Goal: Task Accomplishment & Management: Manage account settings

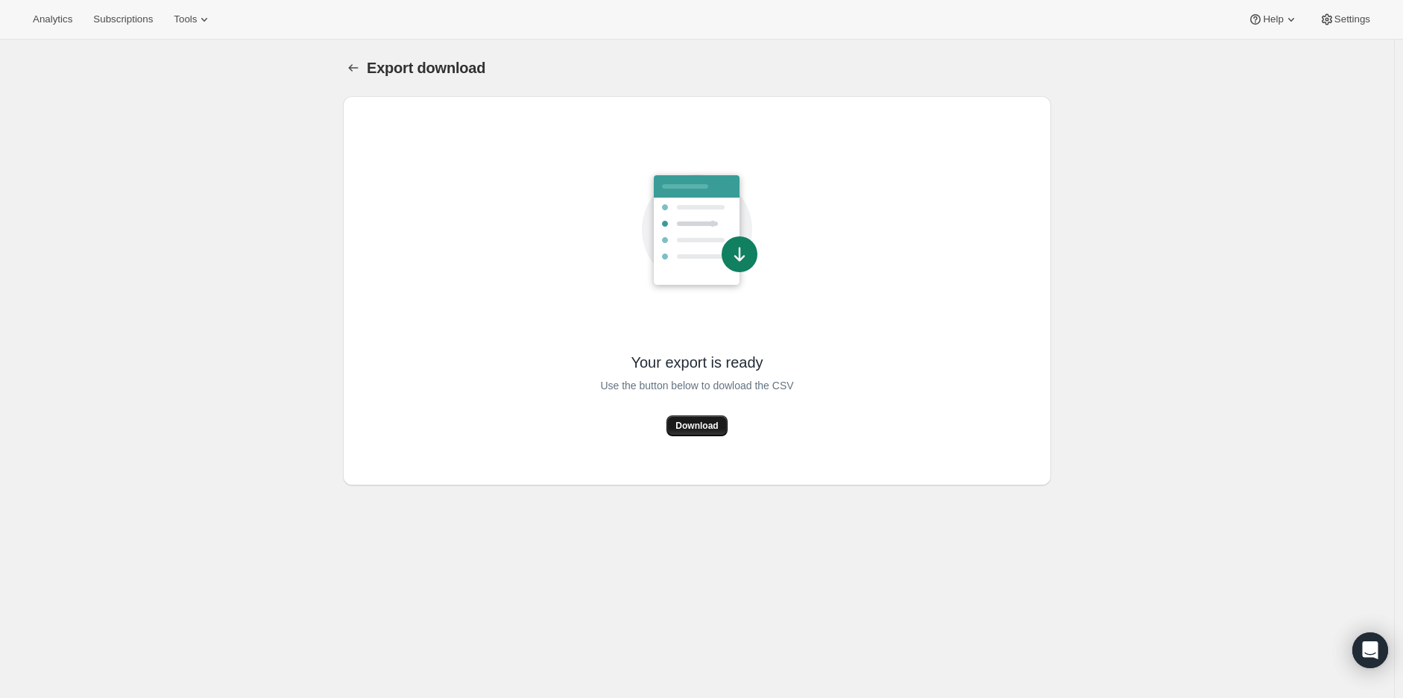
click at [713, 424] on span "Download" at bounding box center [697, 426] width 42 height 12
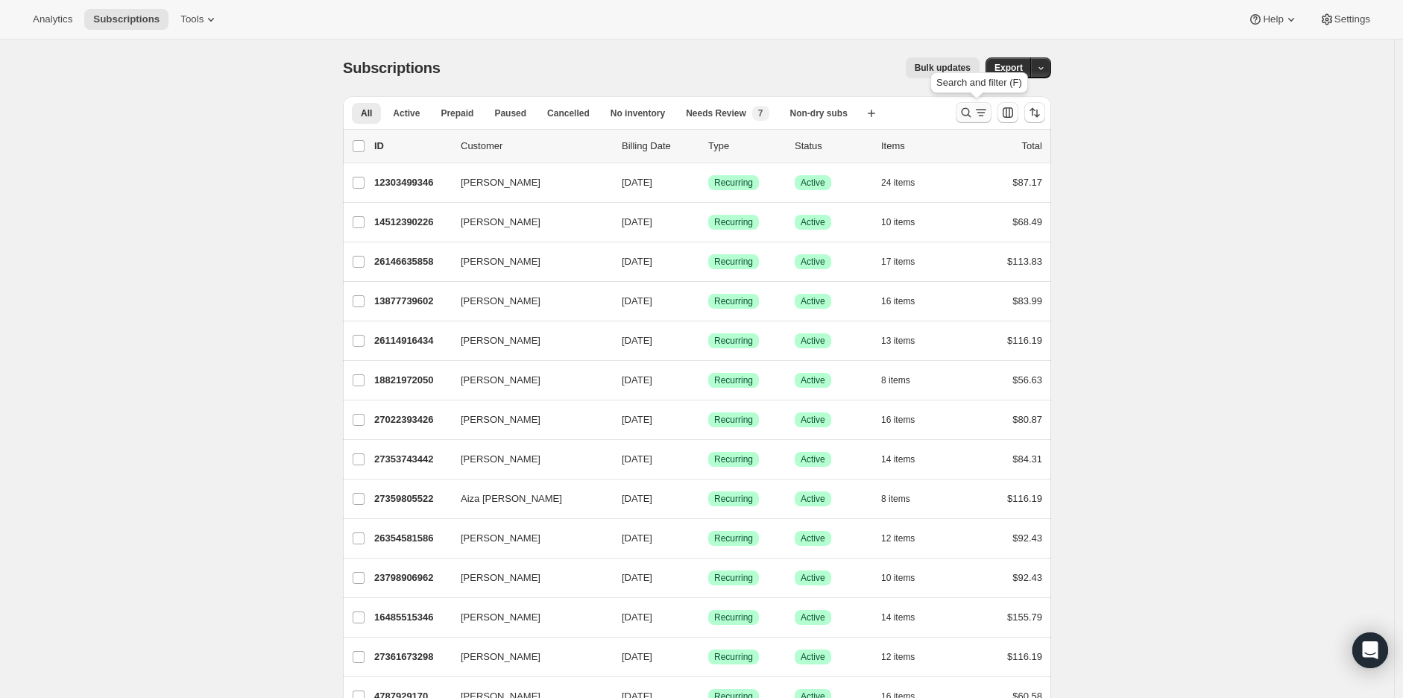
click at [978, 113] on icon "Search and filter results" at bounding box center [981, 112] width 15 height 15
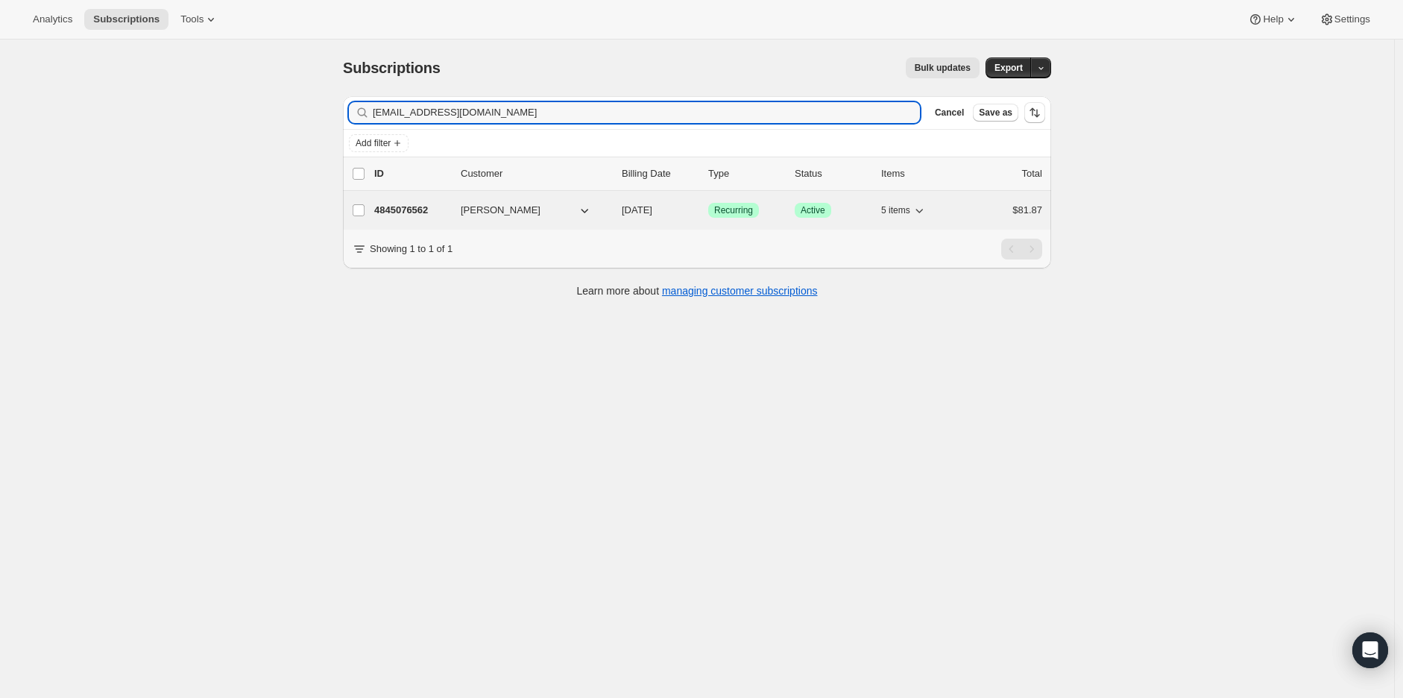
type input "jennellew23@gmail.com"
click at [415, 209] on p "4845076562" at bounding box center [411, 210] width 75 height 15
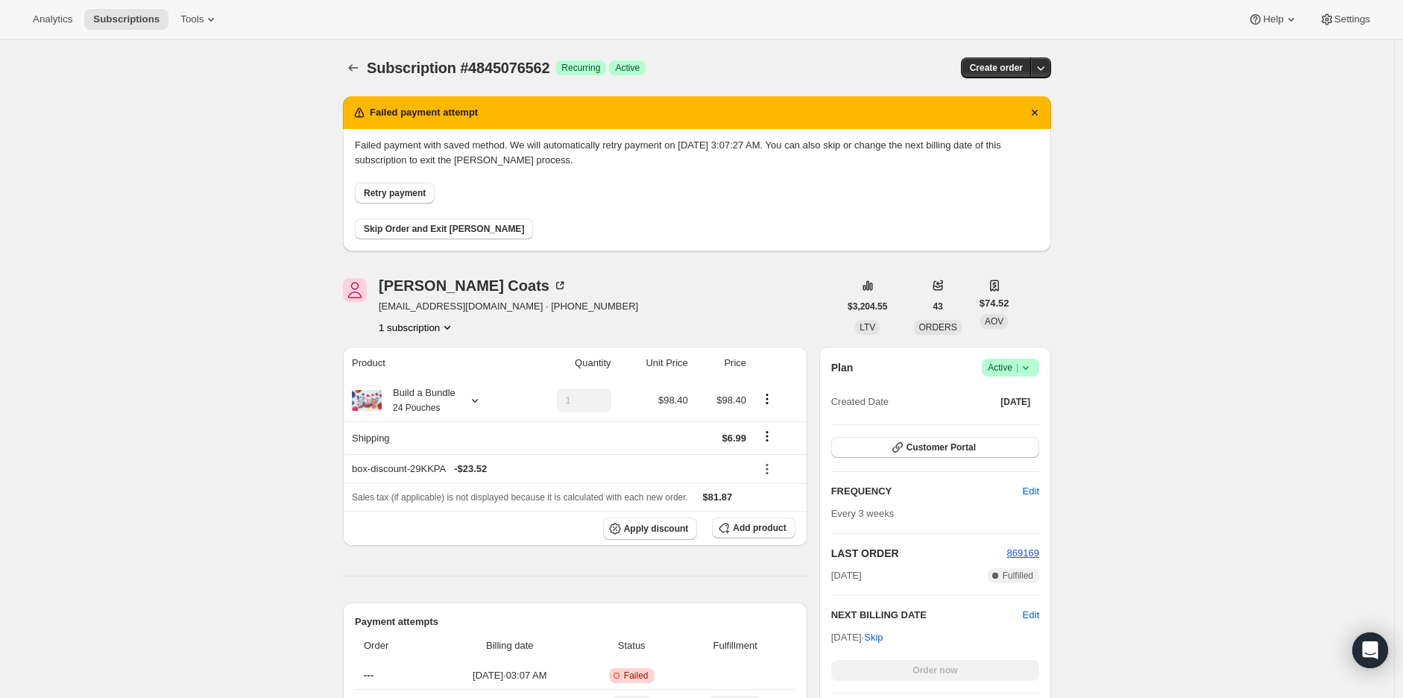
click at [131, 19] on span "Subscriptions" at bounding box center [126, 19] width 66 height 12
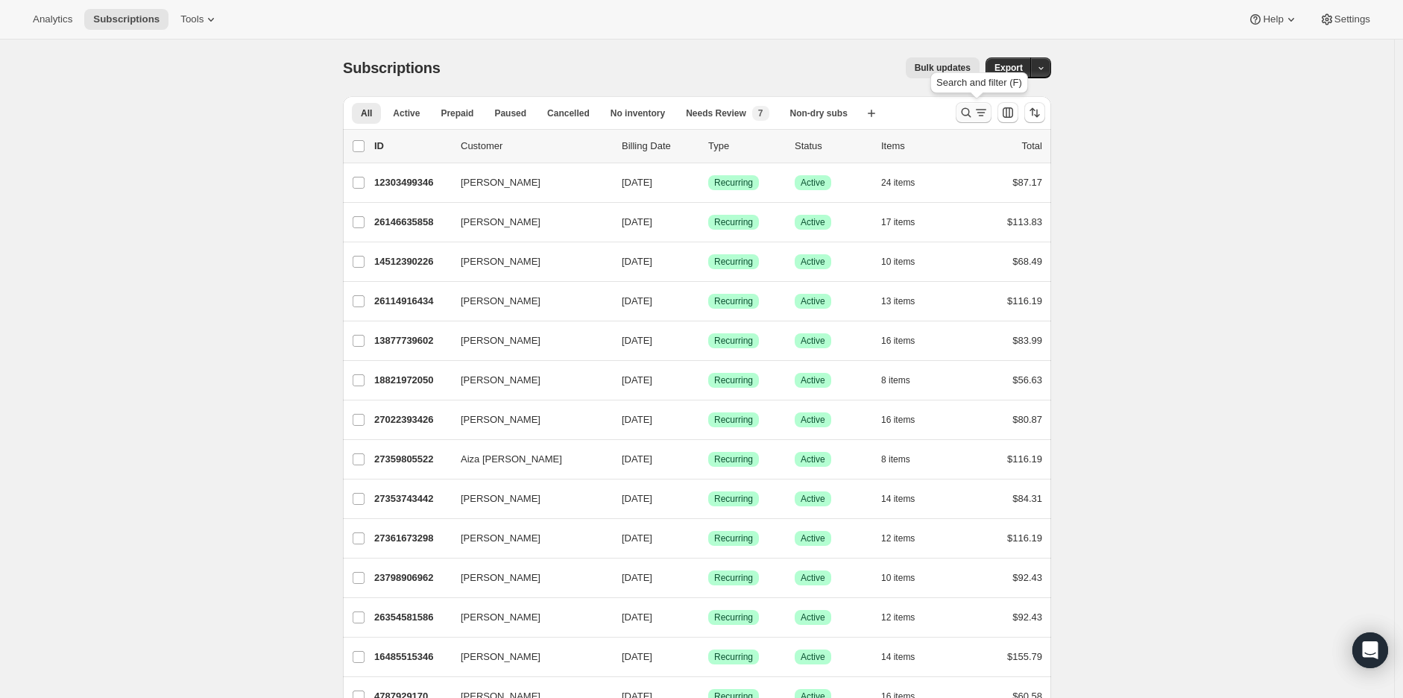
click at [970, 111] on icon "Search and filter results" at bounding box center [966, 112] width 15 height 15
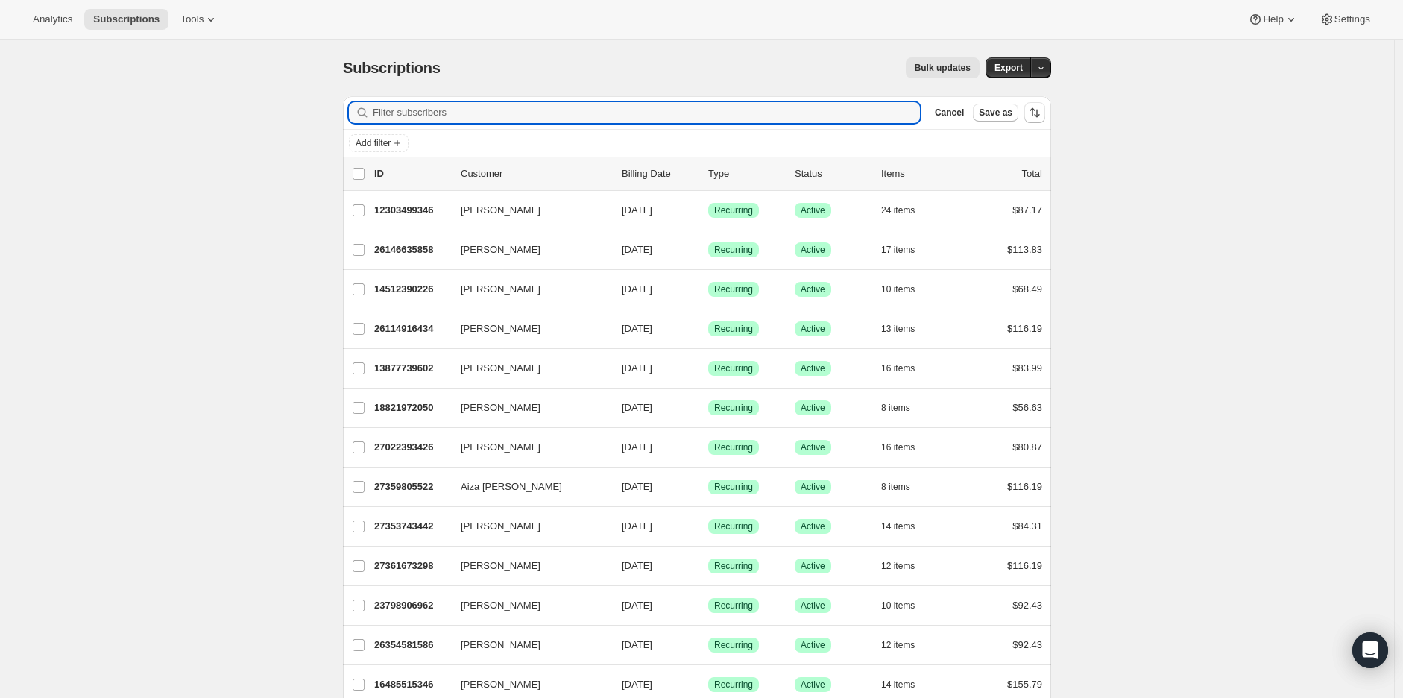
paste input "catherinethewild@aol.com"
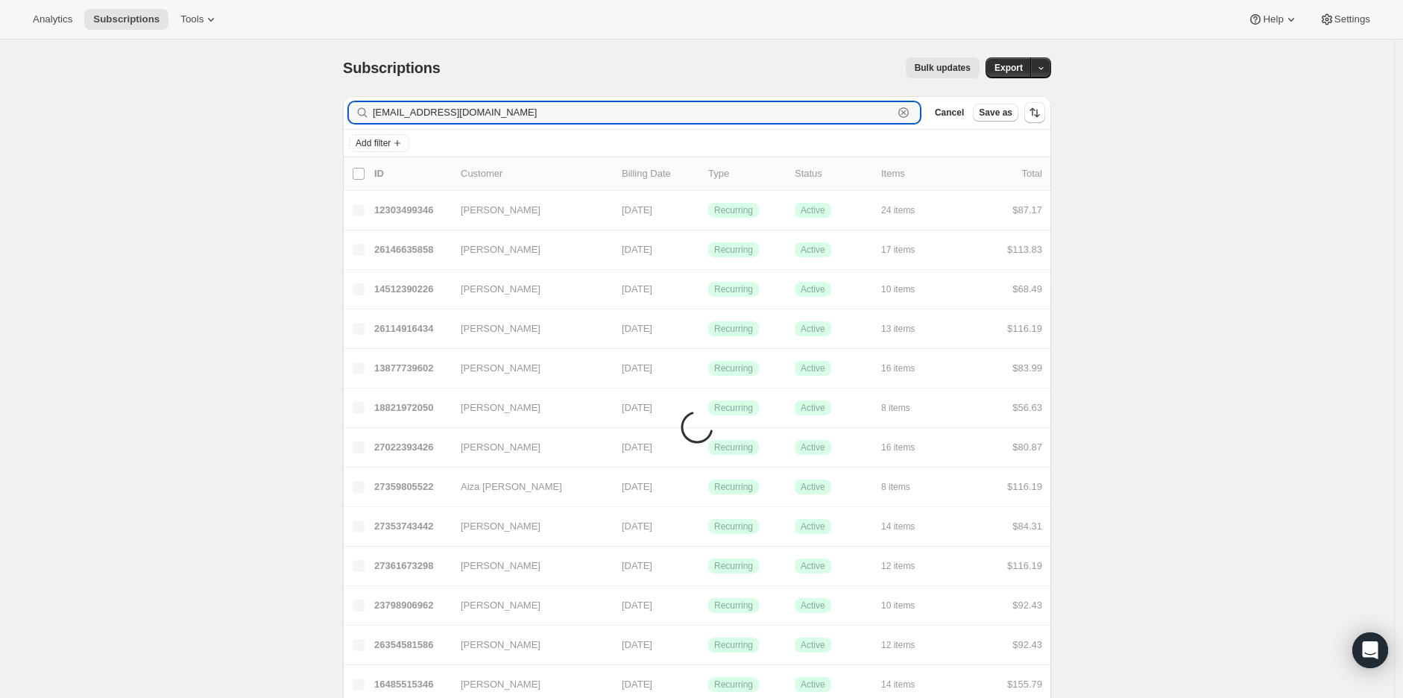
type input "catherinethewild@aol.com"
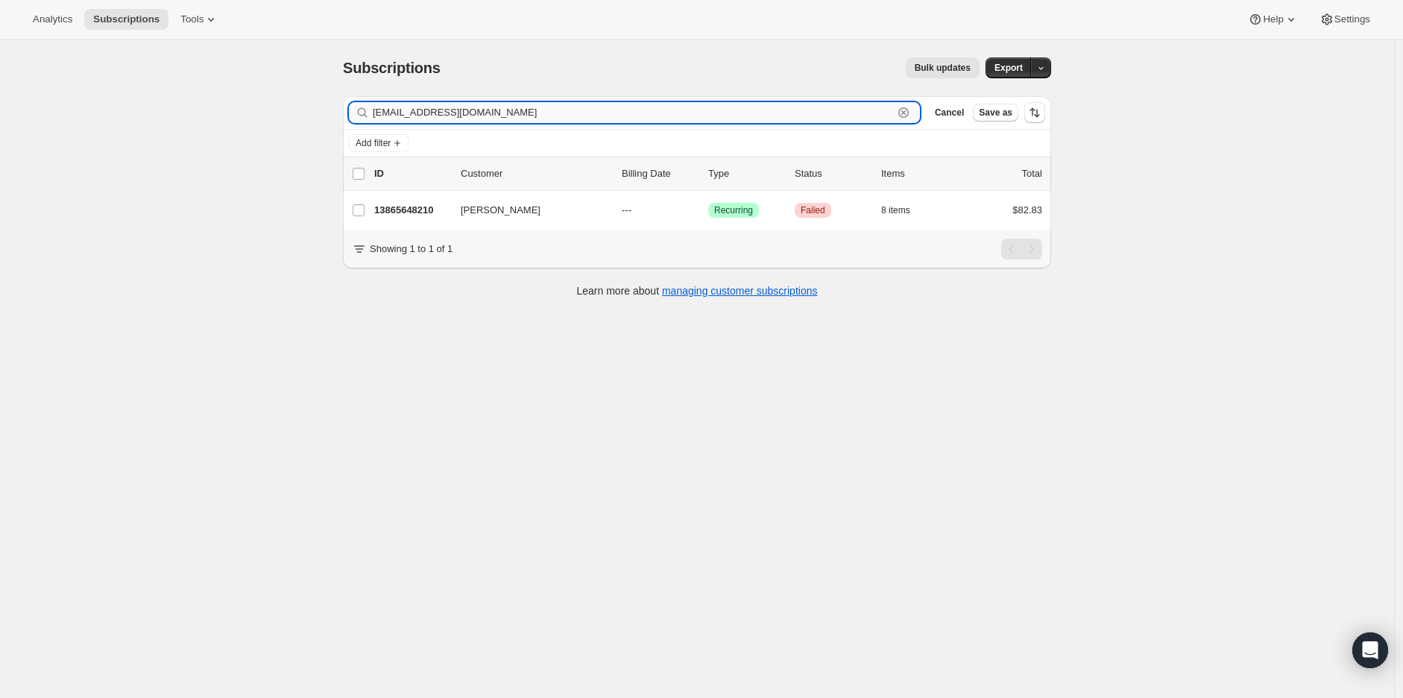
click at [526, 108] on input "catherinethewild@aol.com" at bounding box center [633, 112] width 520 height 21
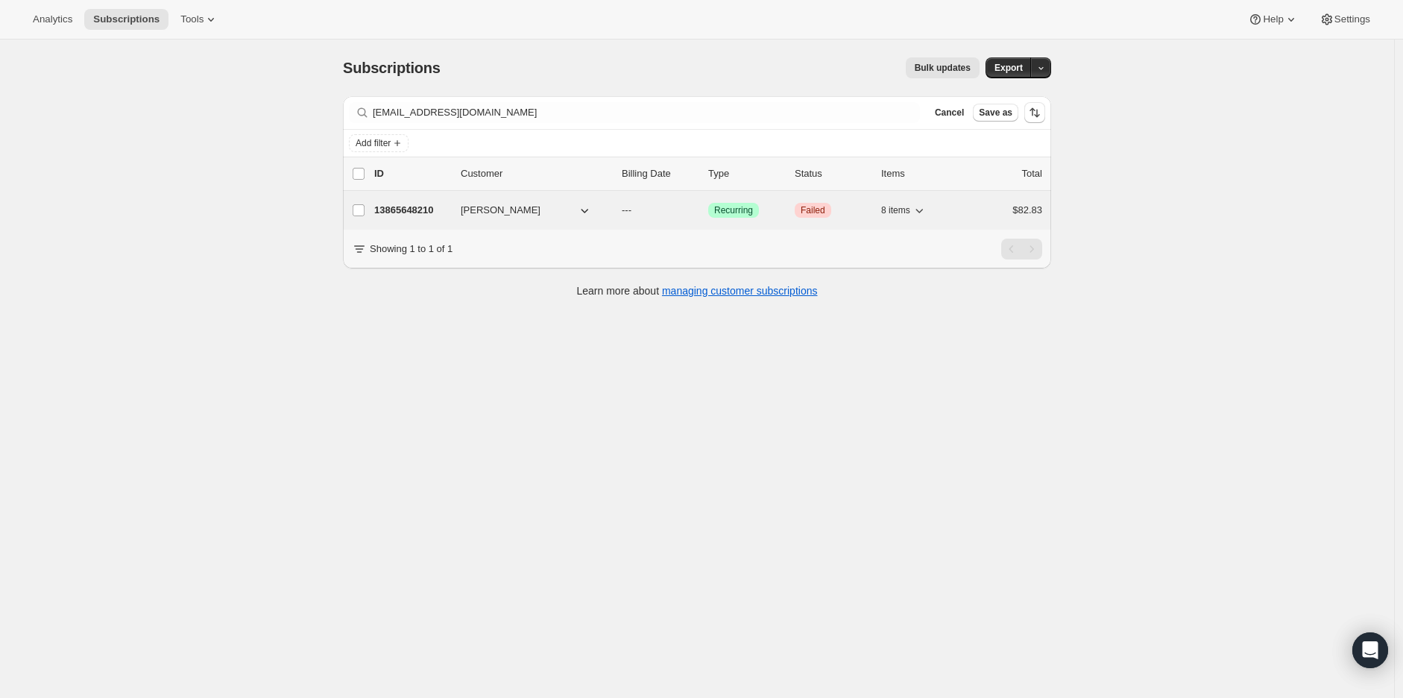
click at [406, 205] on p "13865648210" at bounding box center [411, 210] width 75 height 15
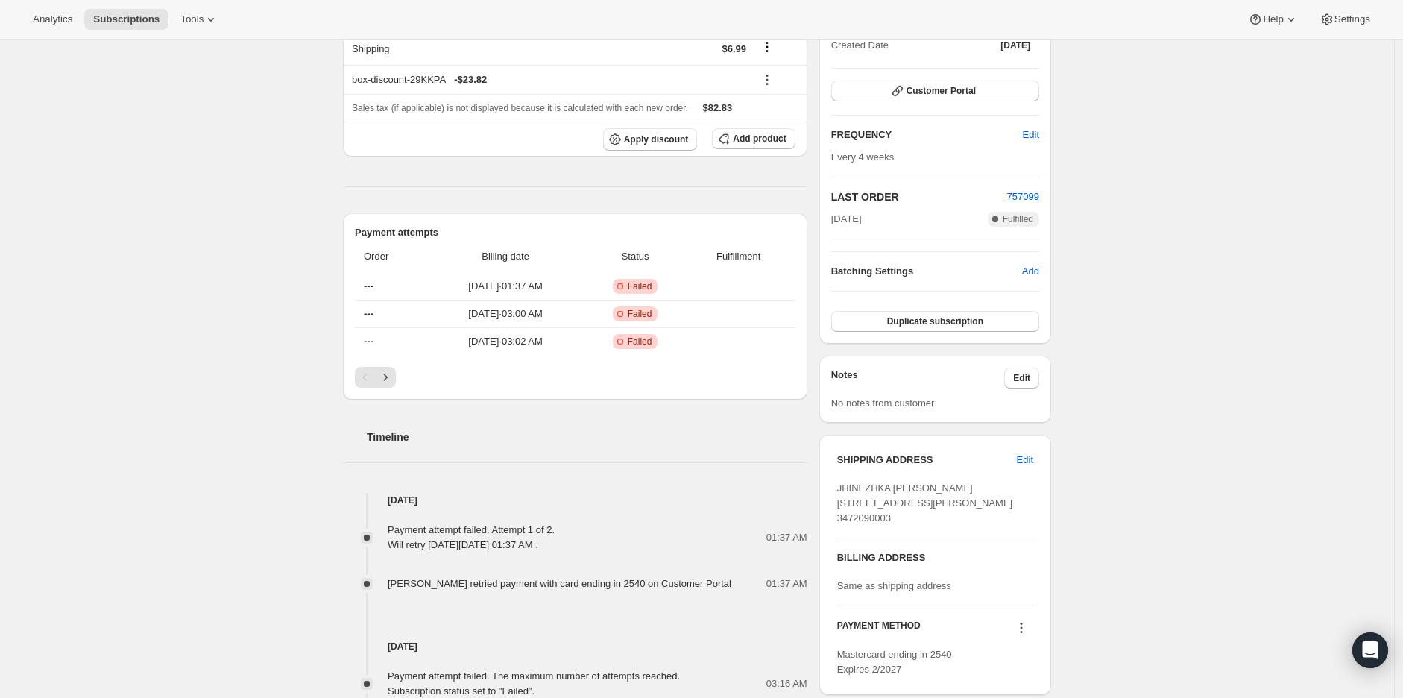
scroll to position [414, 0]
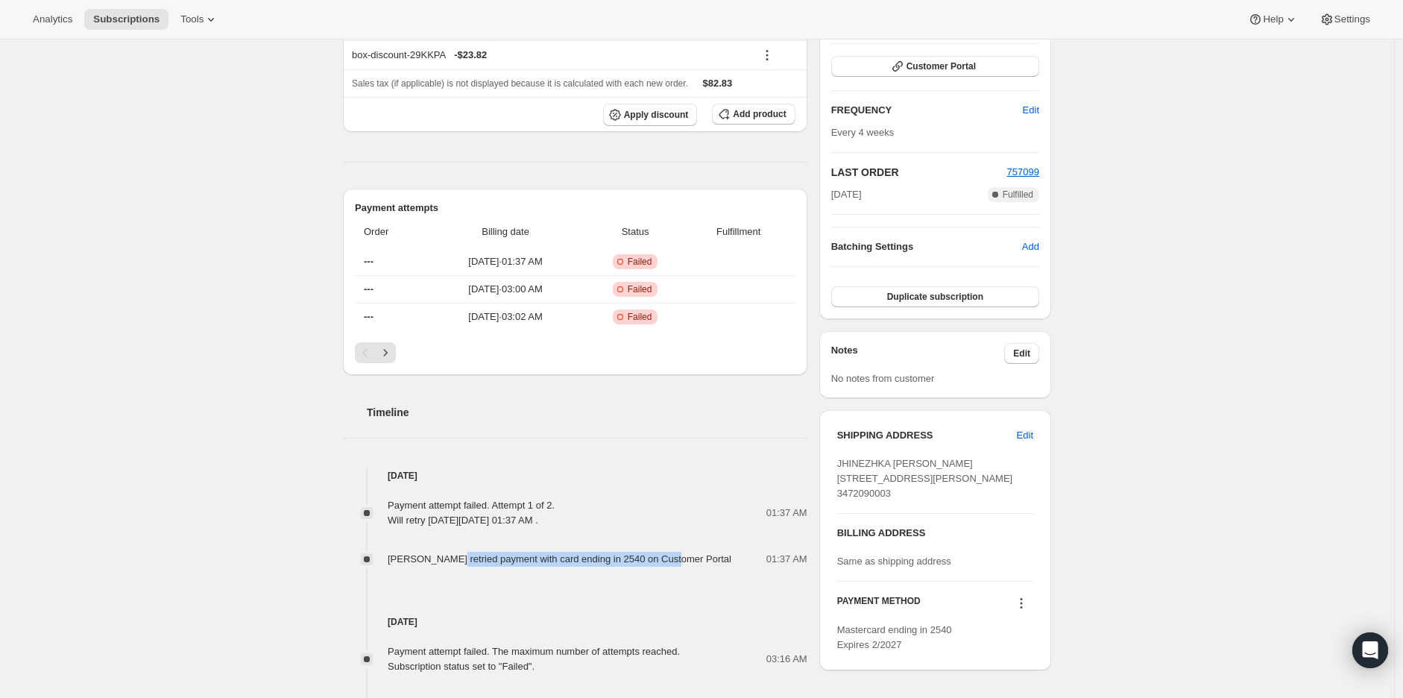
drag, startPoint x: 463, startPoint y: 558, endPoint x: 681, endPoint y: 553, distance: 217.8
click at [681, 553] on span "JHINEZHKA MATOS retried payment with card ending in 2540 on Customer Portal" at bounding box center [560, 558] width 344 height 11
click at [412, 559] on span "JHINEZHKA MATOS retried payment with card ending in 2540 on Customer Portal" at bounding box center [560, 558] width 344 height 11
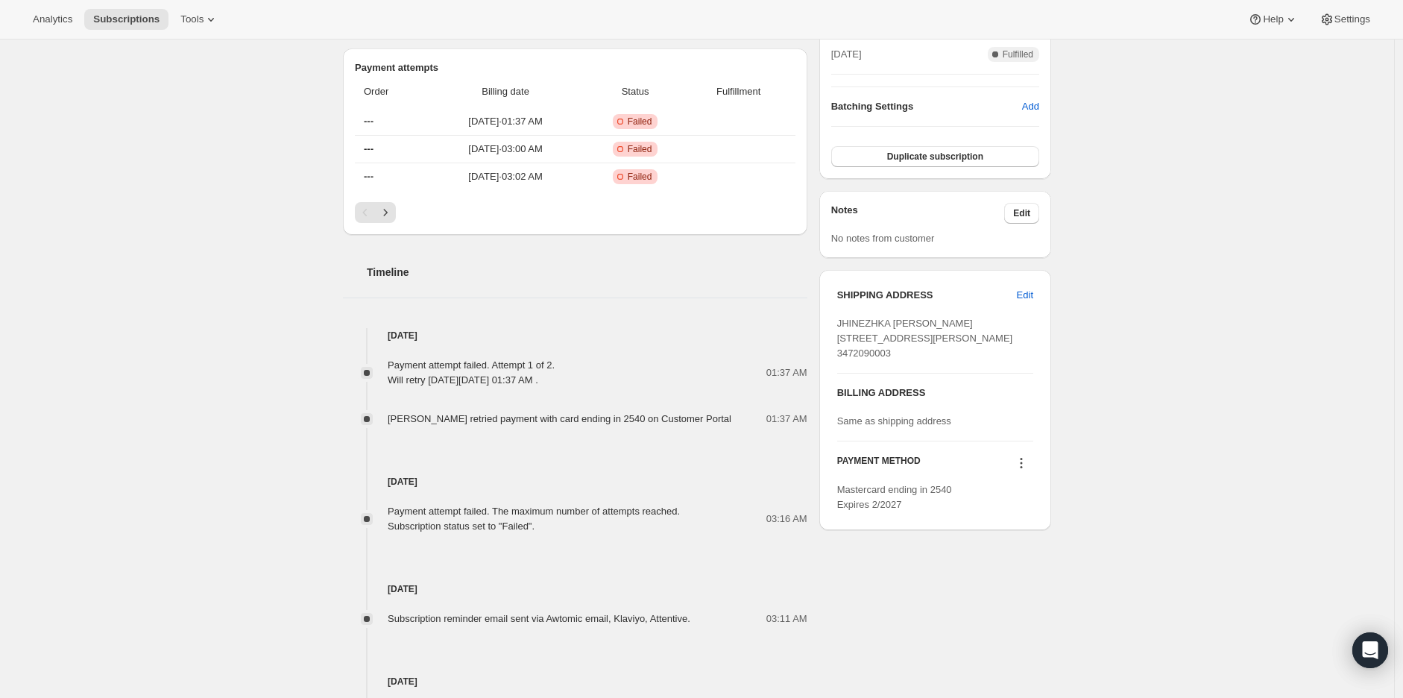
scroll to position [579, 0]
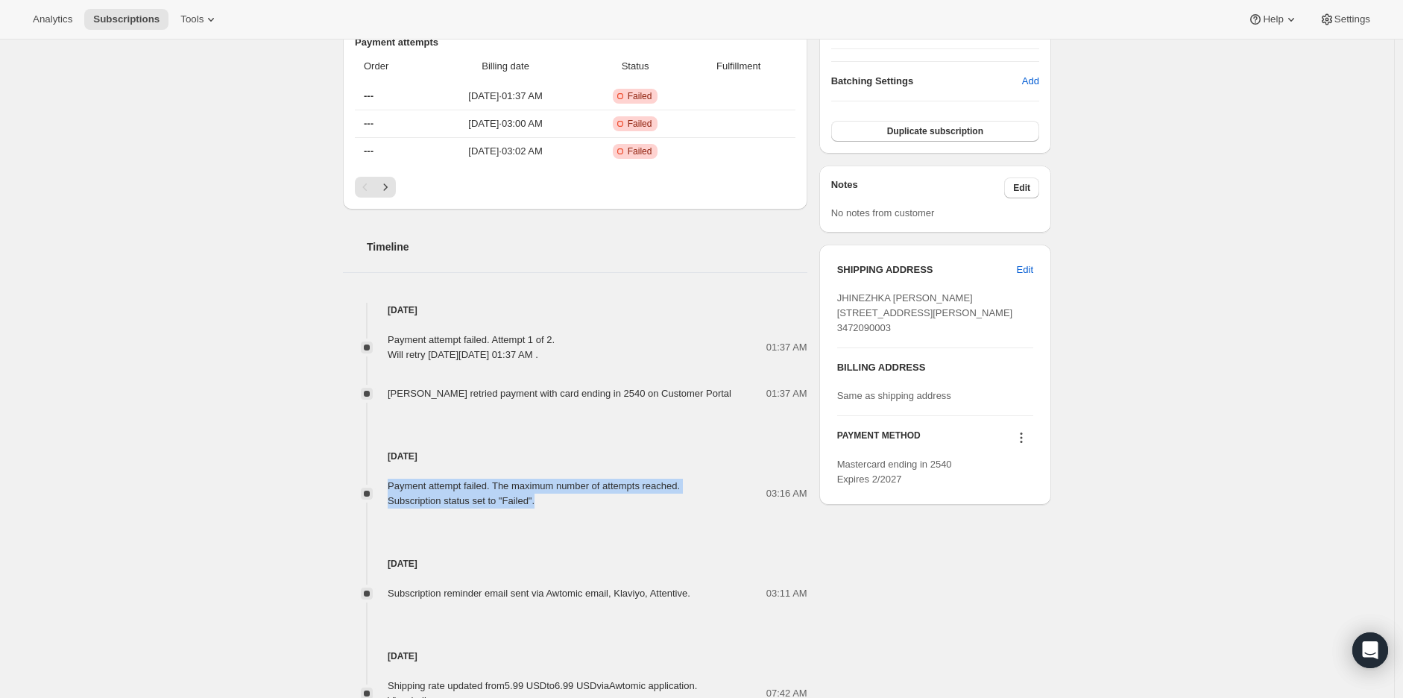
drag, startPoint x: 388, startPoint y: 488, endPoint x: 568, endPoint y: 502, distance: 180.2
click at [568, 502] on div "Payment attempt failed. The maximum number of attempts reached. Subscription st…" at bounding box center [575, 494] width 465 height 30
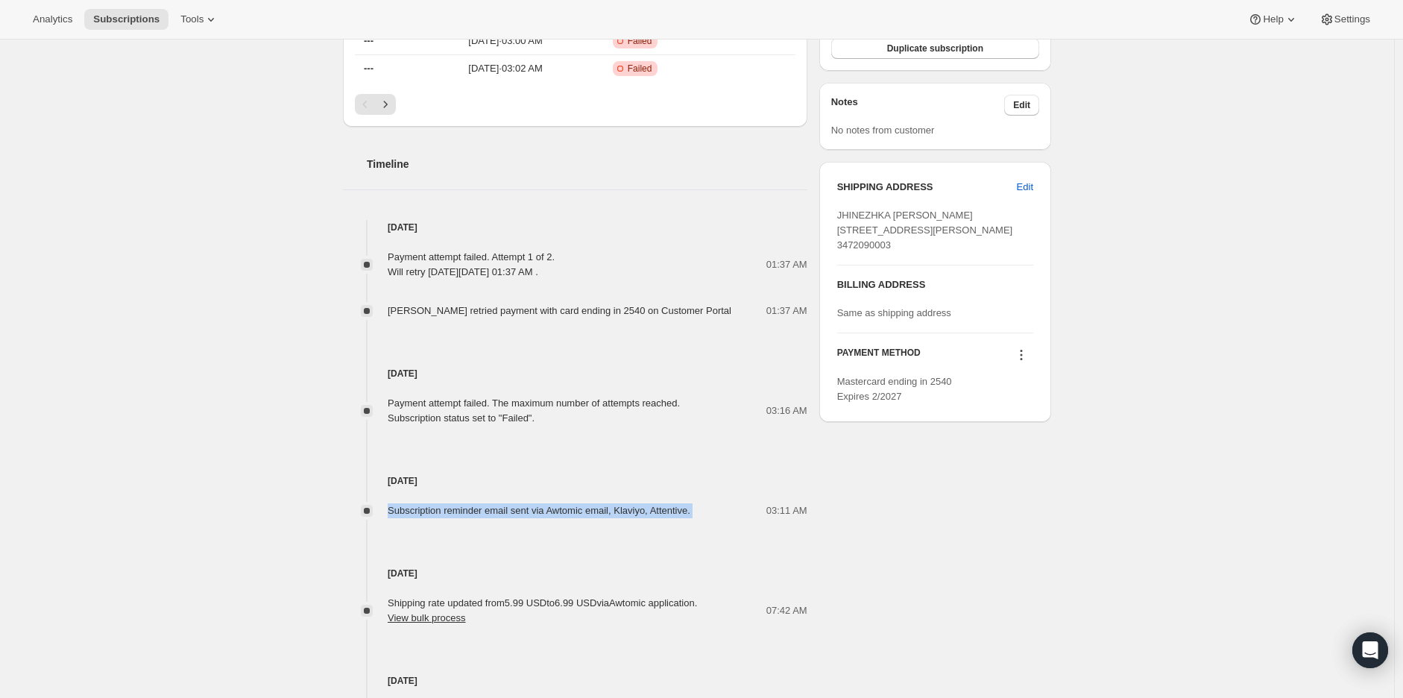
drag, startPoint x: 386, startPoint y: 509, endPoint x: 704, endPoint y: 513, distance: 317.6
click at [704, 513] on div "Subscription reminder email sent via Awtomic email, Klaviyo, Attentive. 03:11 AM" at bounding box center [575, 510] width 465 height 15
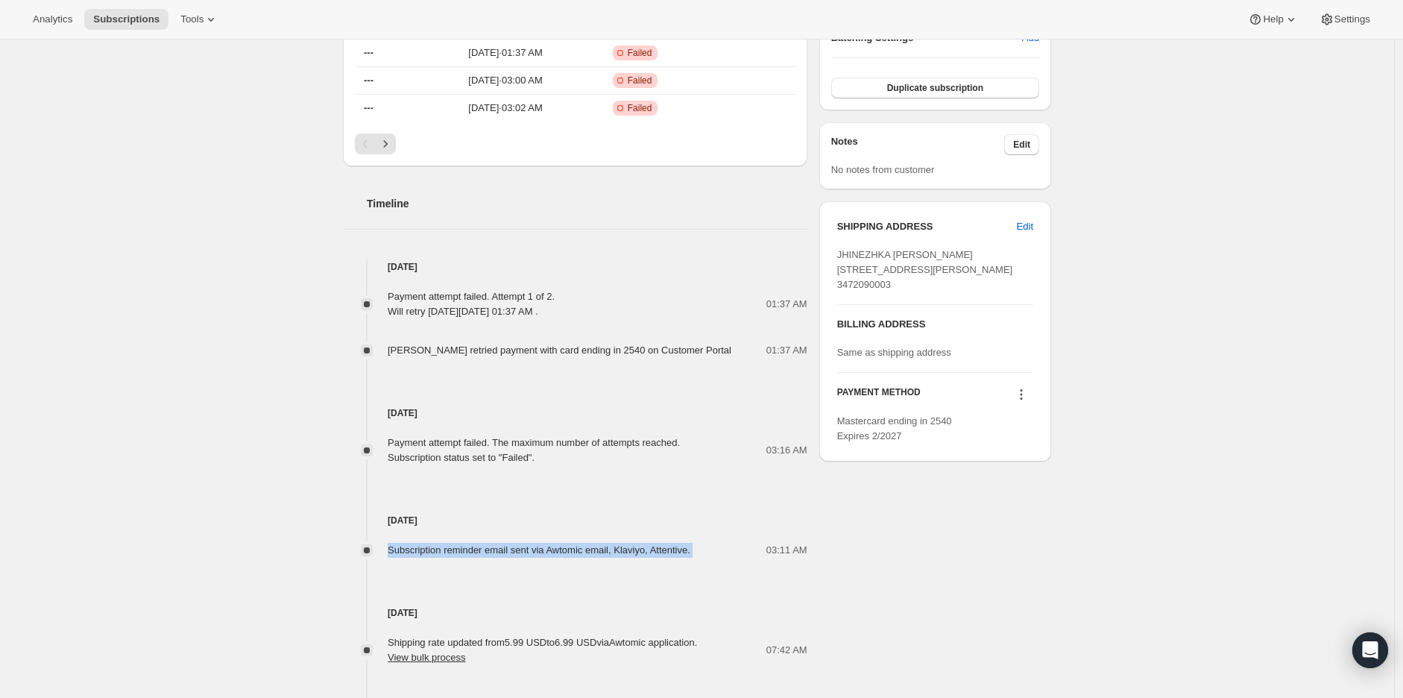
scroll to position [787, 0]
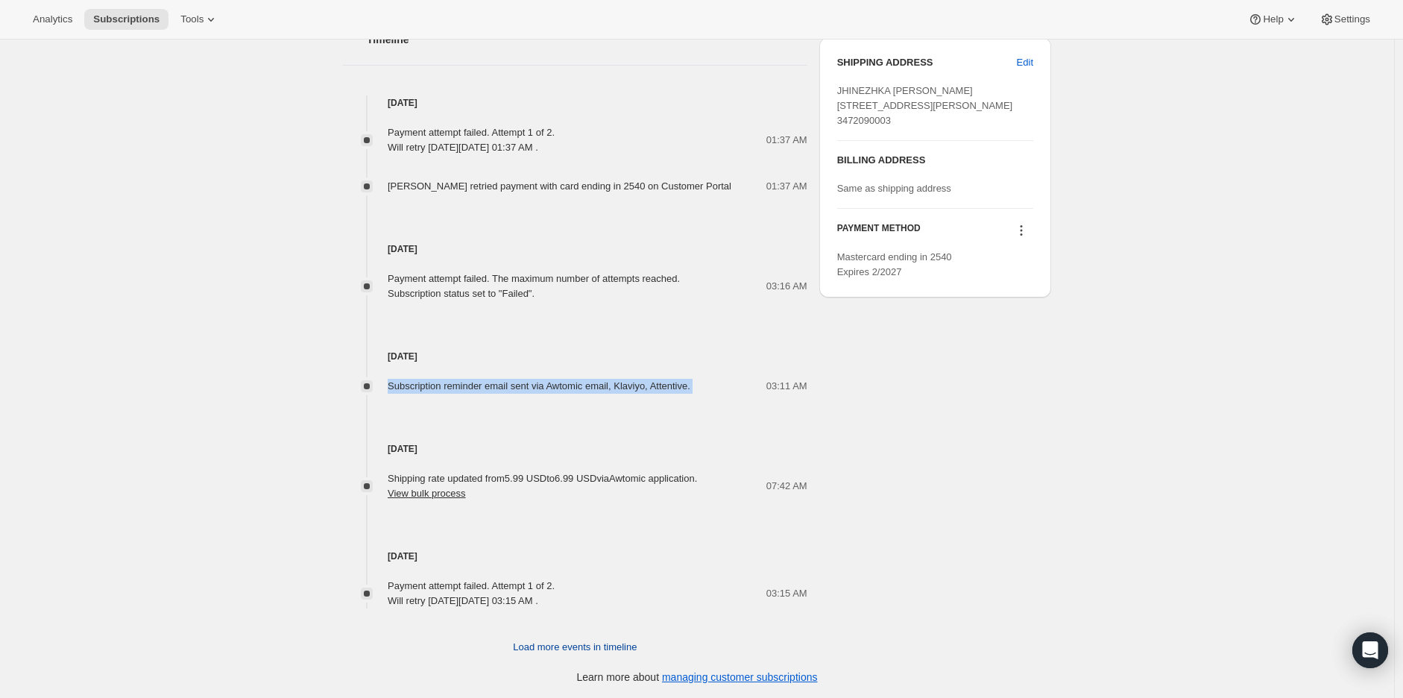
click at [537, 635] on button "Load more events in timeline" at bounding box center [575, 647] width 142 height 24
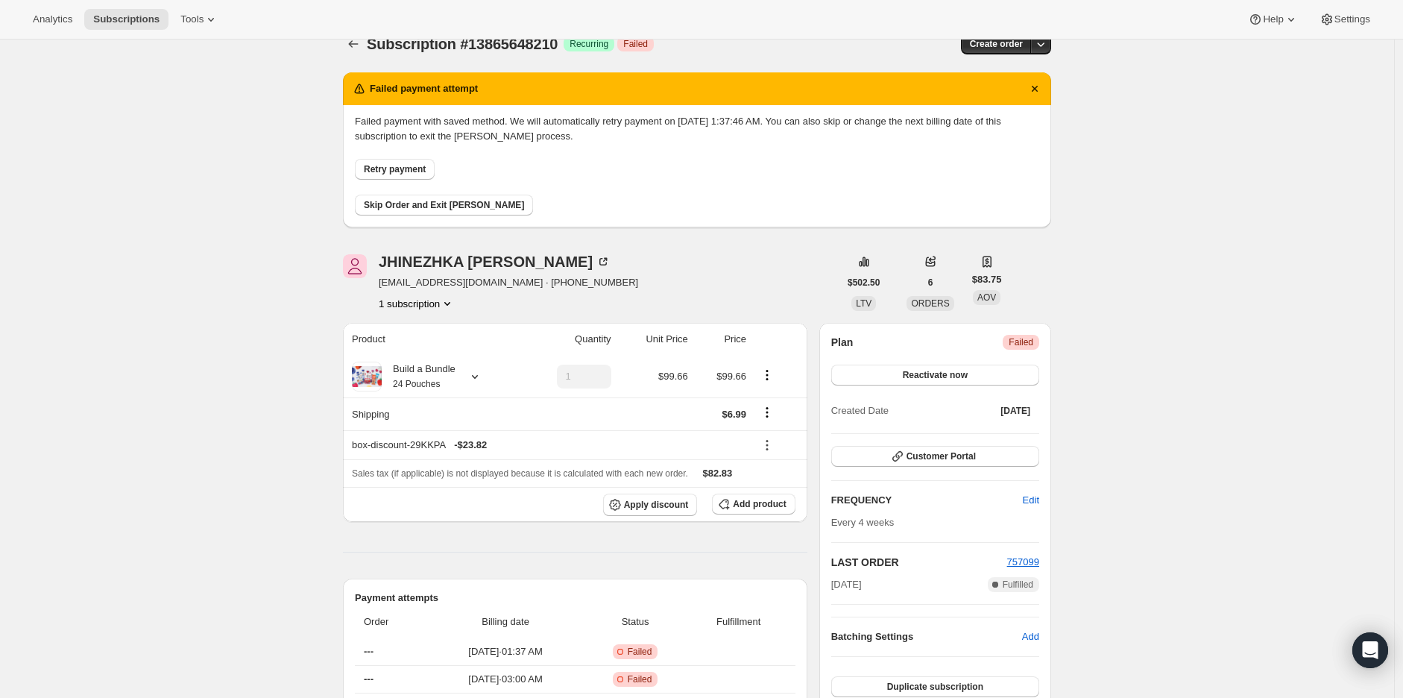
scroll to position [0, 0]
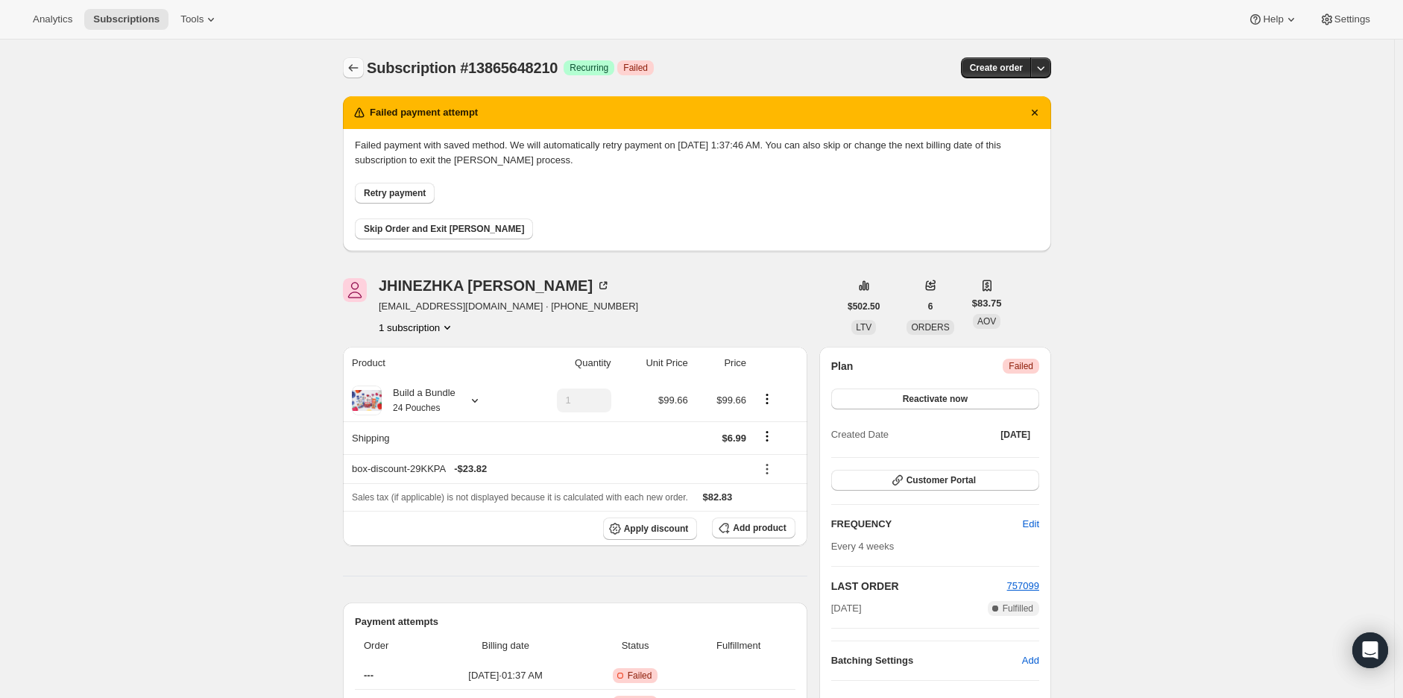
click at [354, 69] on icon "Subscriptions" at bounding box center [354, 67] width 10 height 7
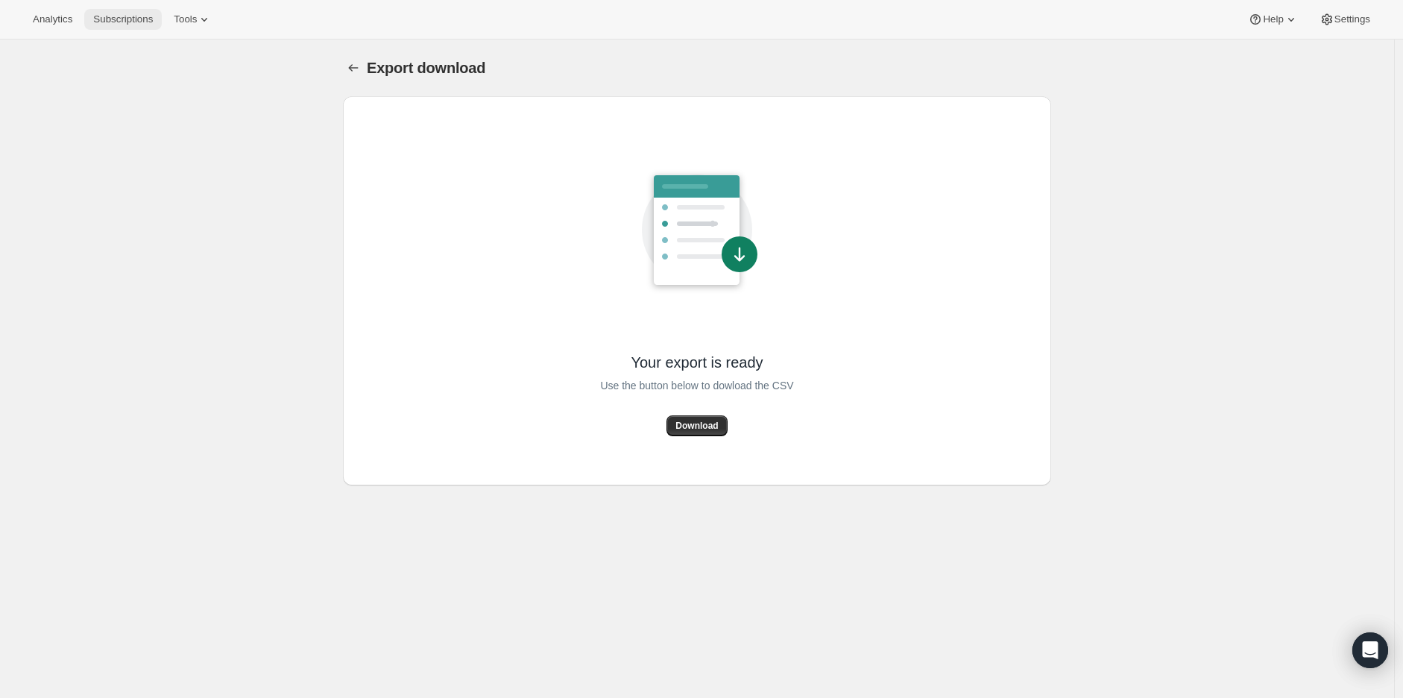
click at [129, 22] on span "Subscriptions" at bounding box center [123, 19] width 60 height 12
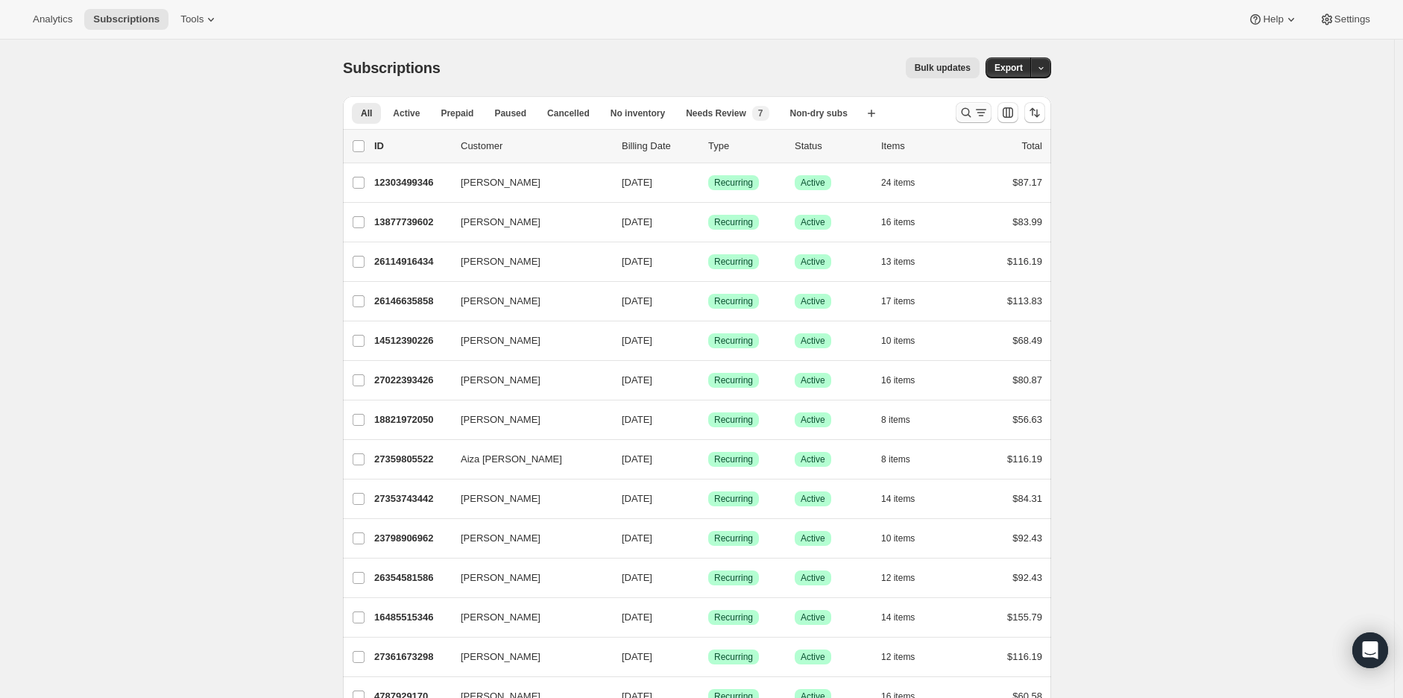
click at [969, 112] on icon "Search and filter results" at bounding box center [966, 112] width 15 height 15
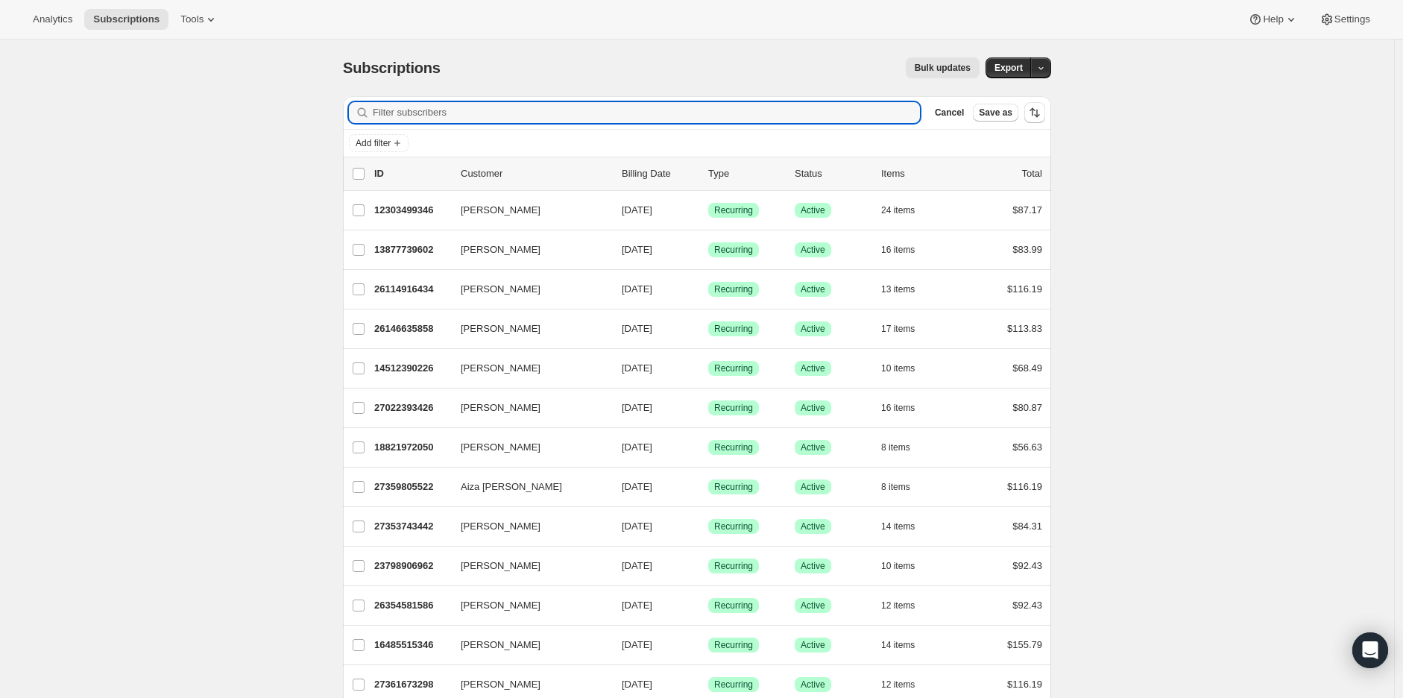
paste input "19391578194"
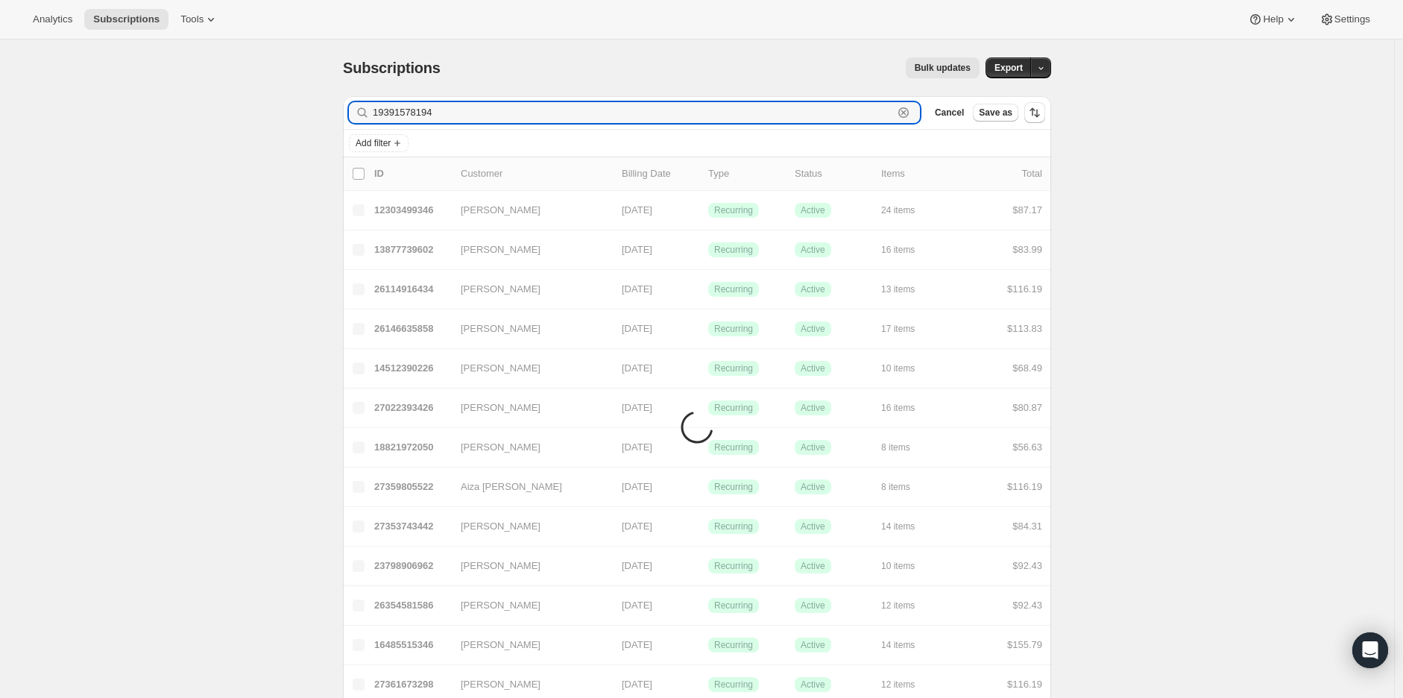
type input "19391578194"
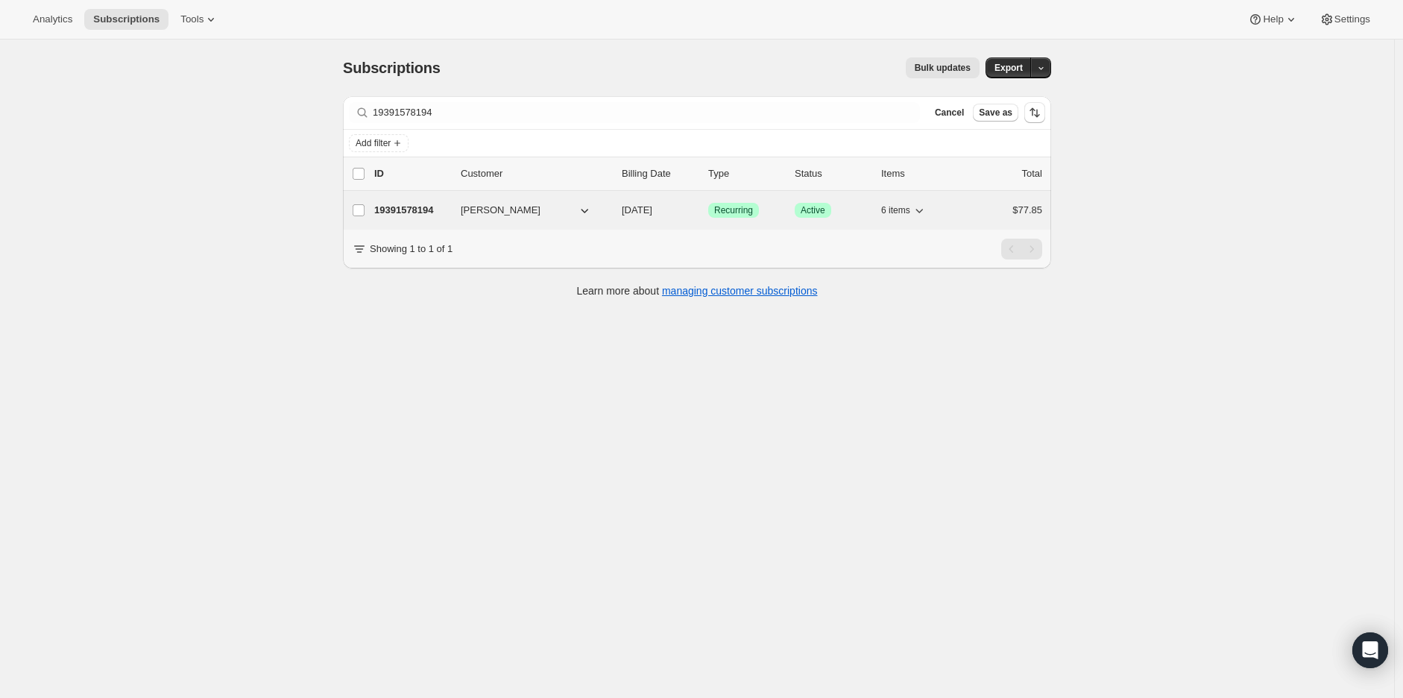
click at [397, 210] on p "19391578194" at bounding box center [411, 210] width 75 height 15
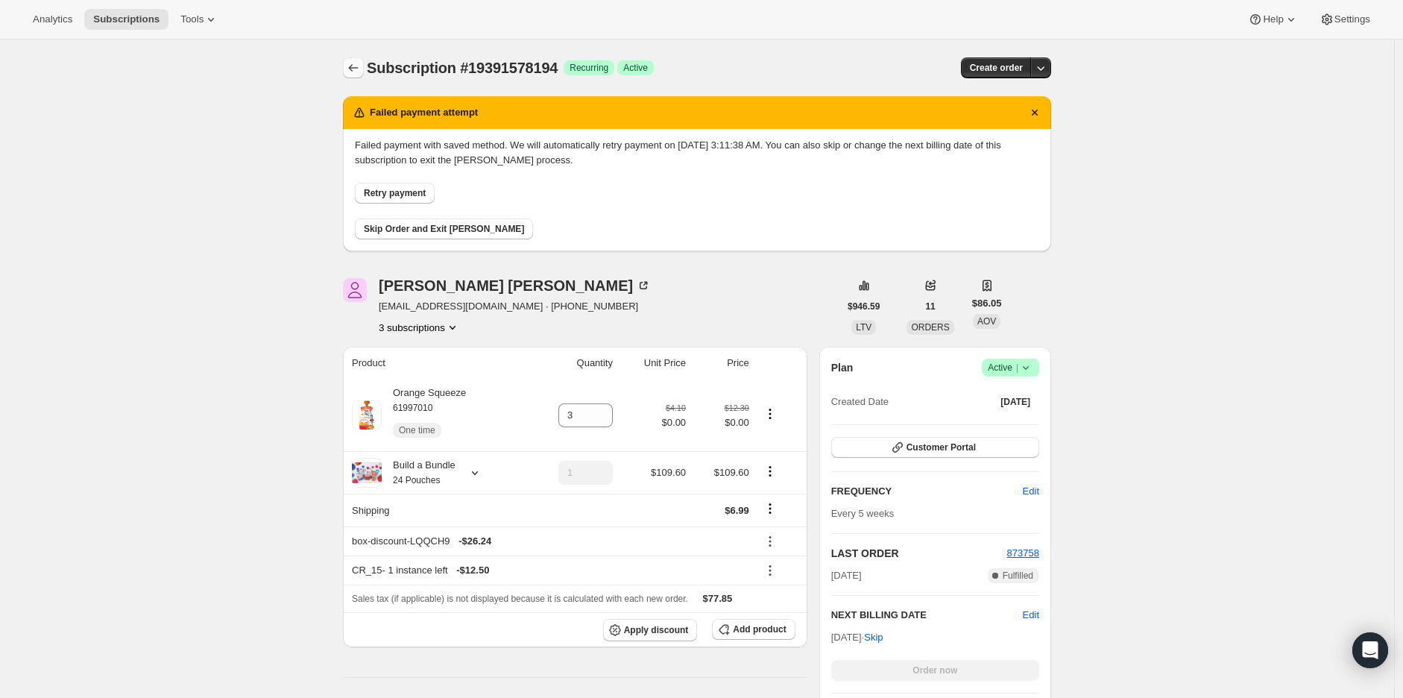
click at [358, 67] on icon "Subscriptions" at bounding box center [353, 67] width 15 height 15
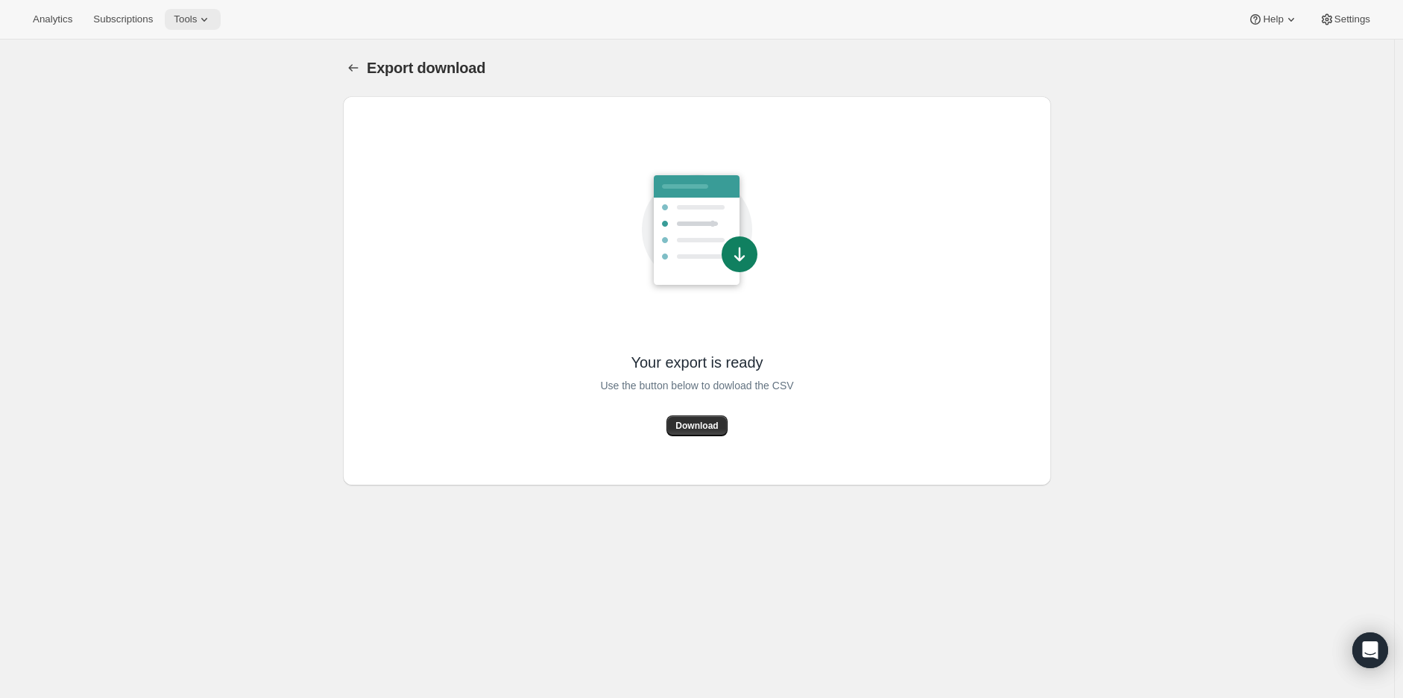
click at [198, 27] on button "Tools" at bounding box center [193, 19] width 56 height 21
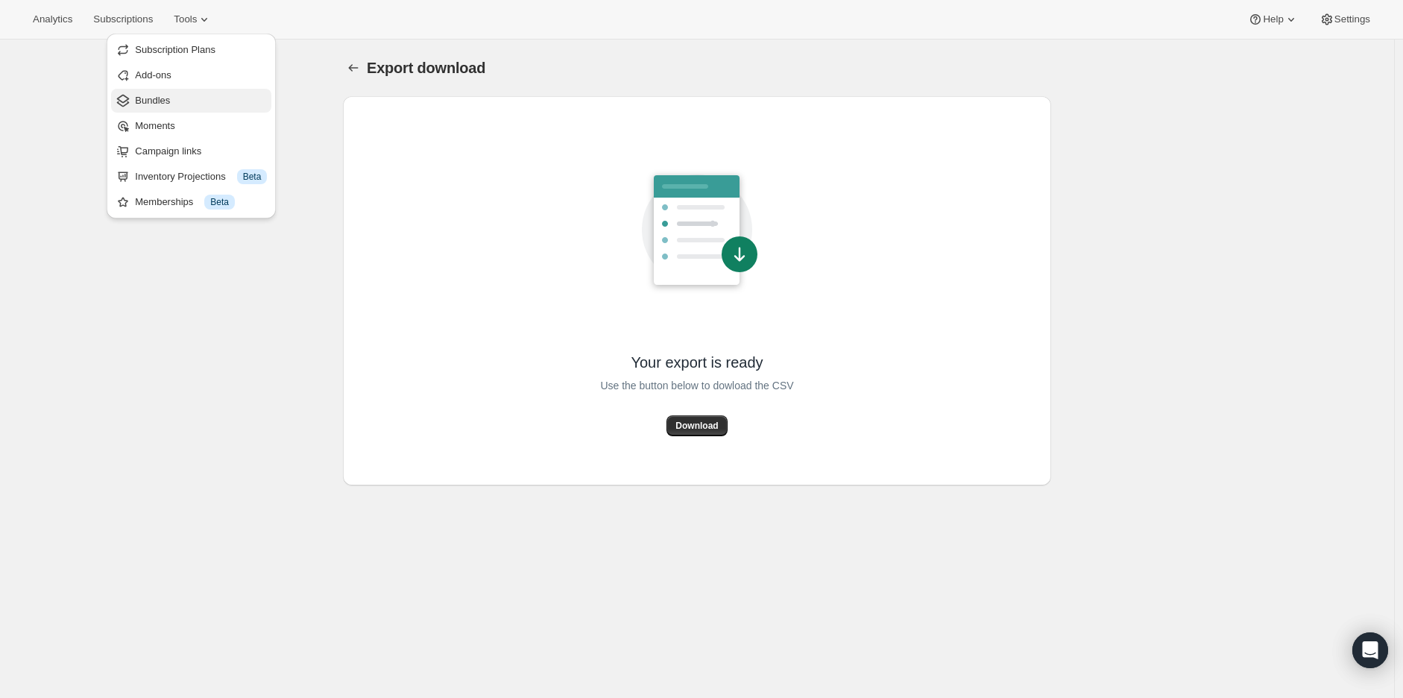
click at [189, 101] on span "Bundles" at bounding box center [201, 100] width 132 height 15
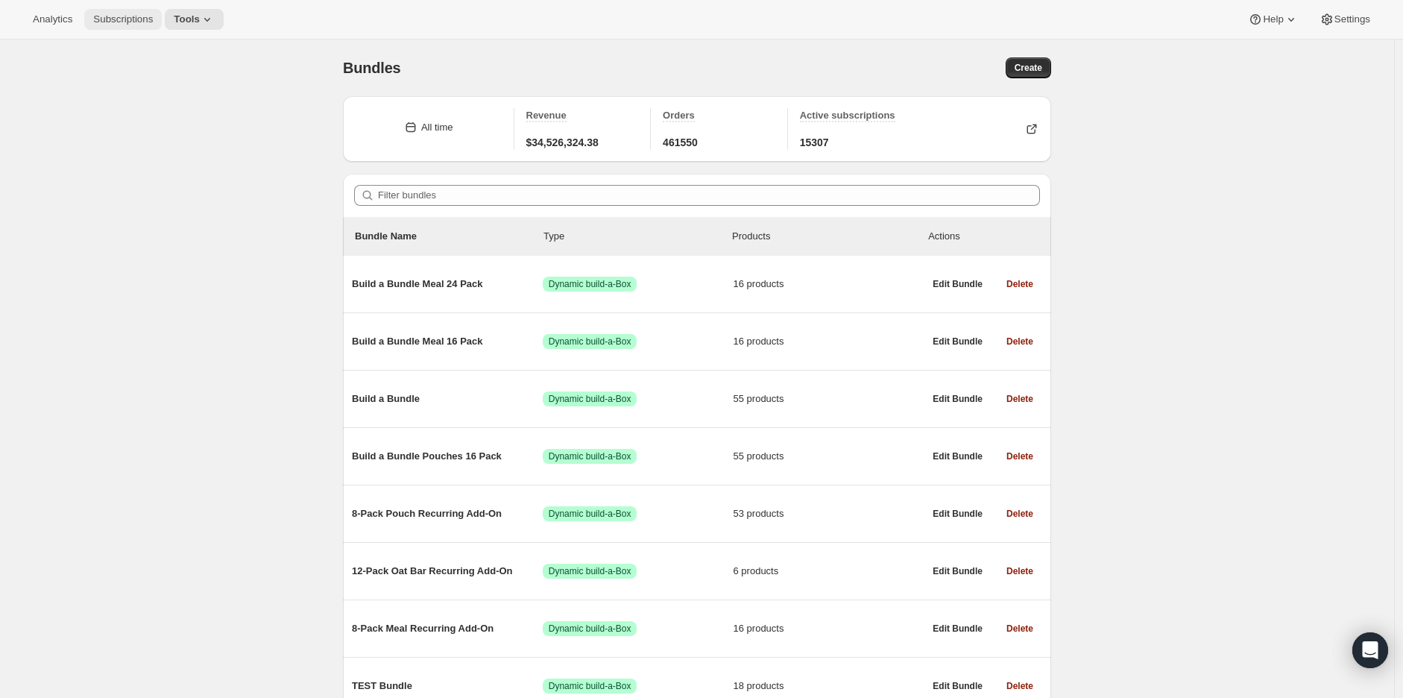
click at [102, 24] on span "Subscriptions" at bounding box center [123, 19] width 60 height 12
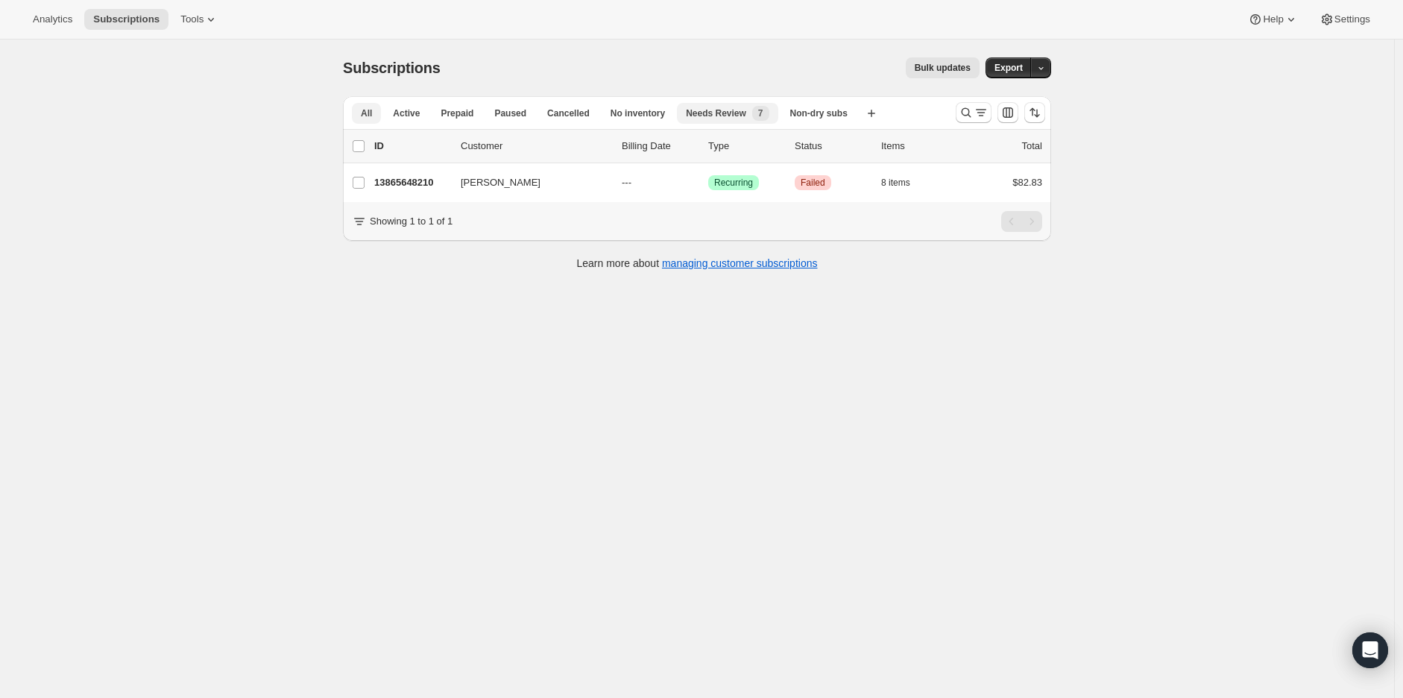
click at [707, 115] on span "Needs Review" at bounding box center [716, 113] width 60 height 12
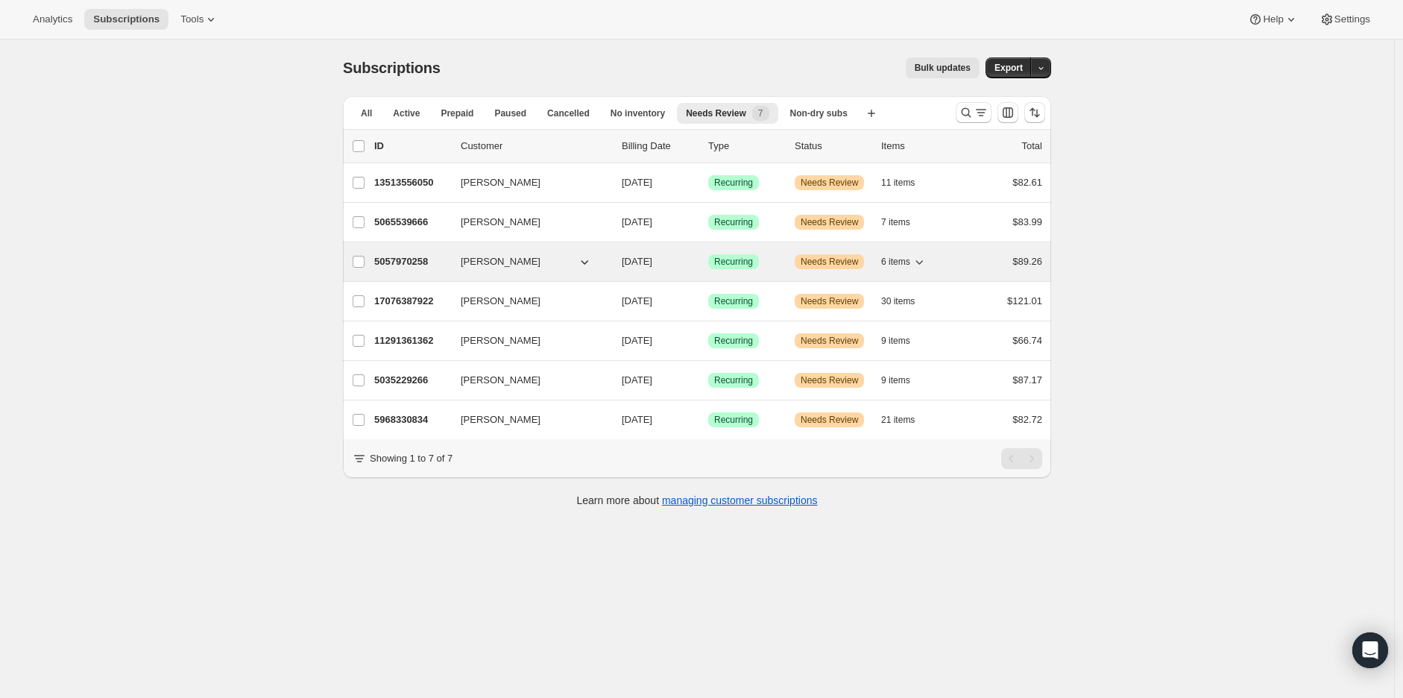
click at [397, 262] on p "5057970258" at bounding box center [411, 261] width 75 height 15
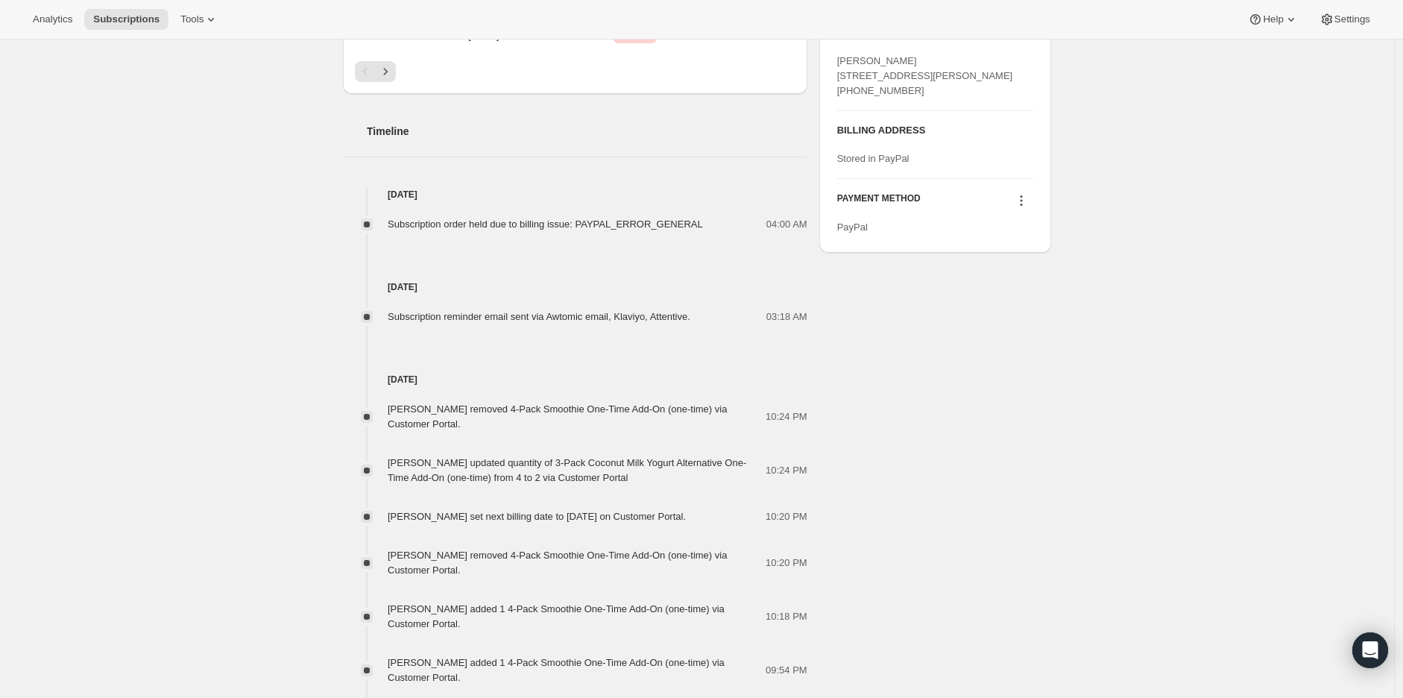
scroll to position [746, 0]
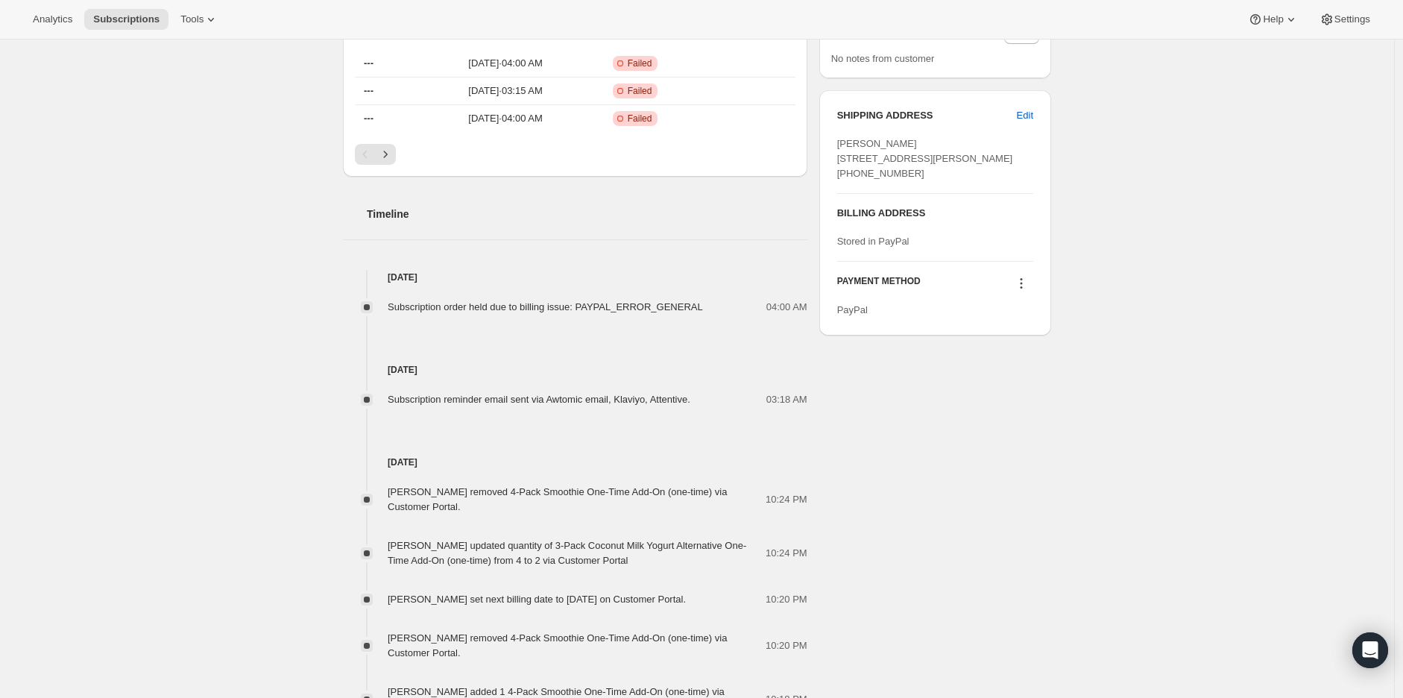
click at [1024, 291] on icon at bounding box center [1021, 283] width 15 height 15
click at [1199, 403] on div "Subscription #5057970258. This page is ready Subscription #5057970258 Success R…" at bounding box center [697, 404] width 1394 height 2221
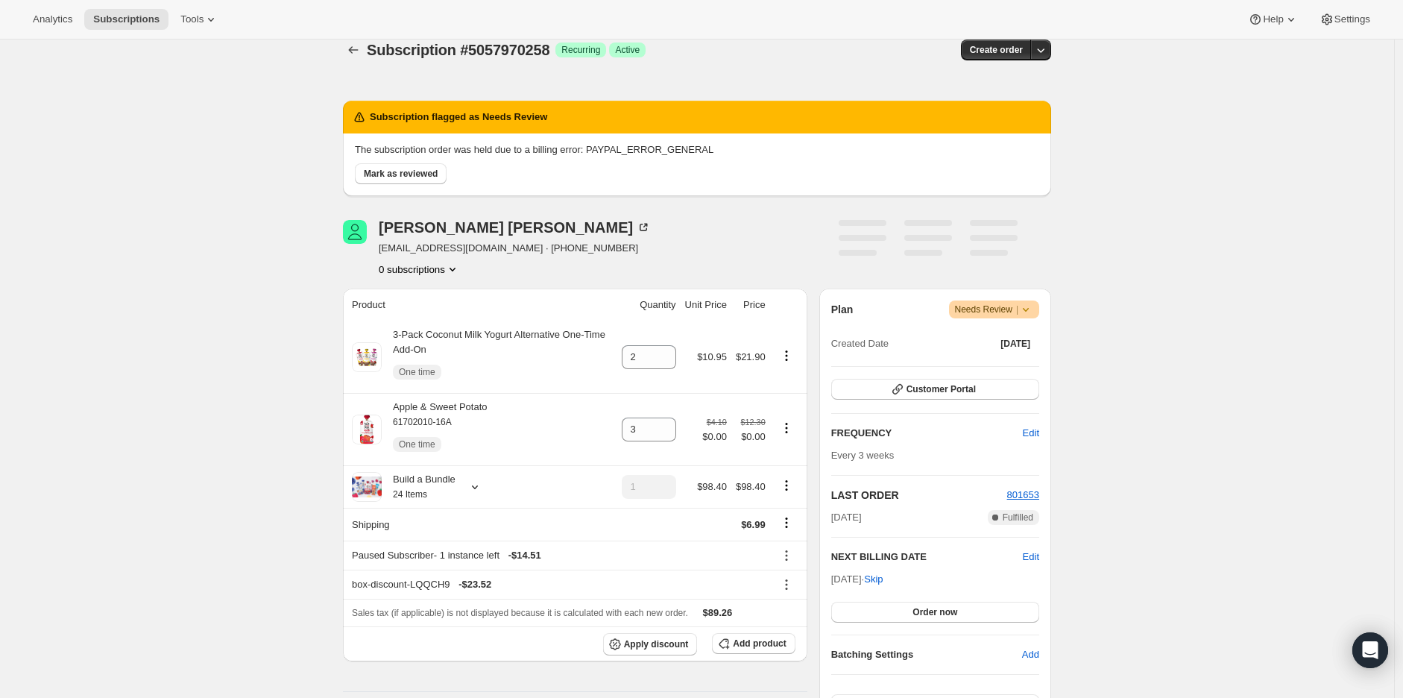
scroll to position [0, 0]
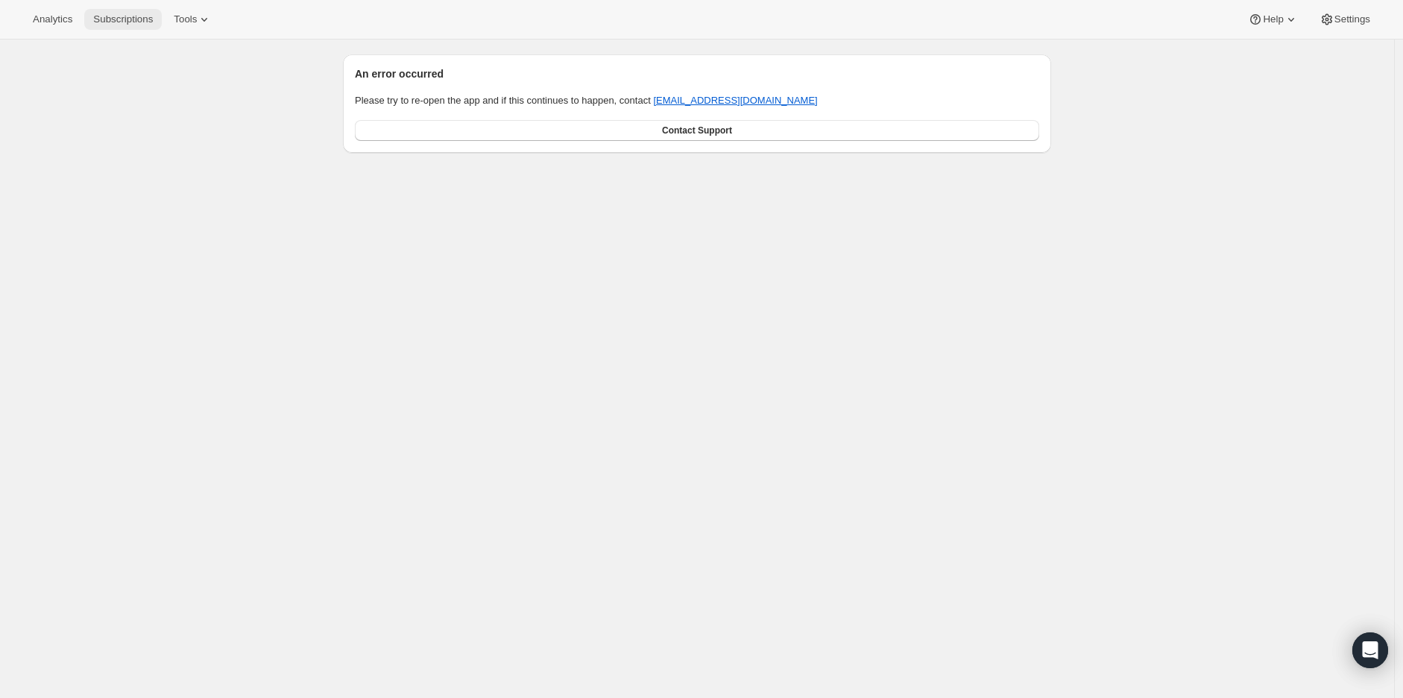
click at [114, 17] on span "Subscriptions" at bounding box center [123, 19] width 60 height 12
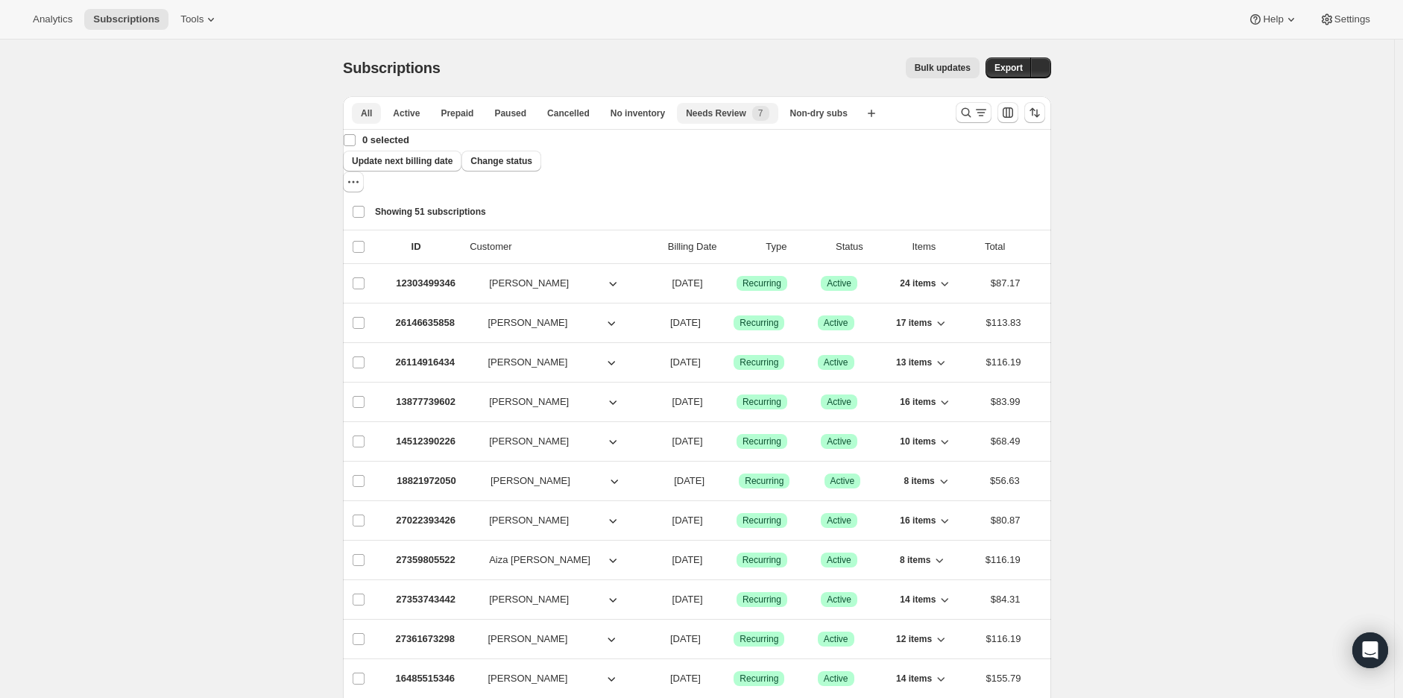
click at [363, 121] on button "All" at bounding box center [366, 113] width 29 height 21
click at [967, 110] on icon "Search and filter results" at bounding box center [966, 112] width 15 height 15
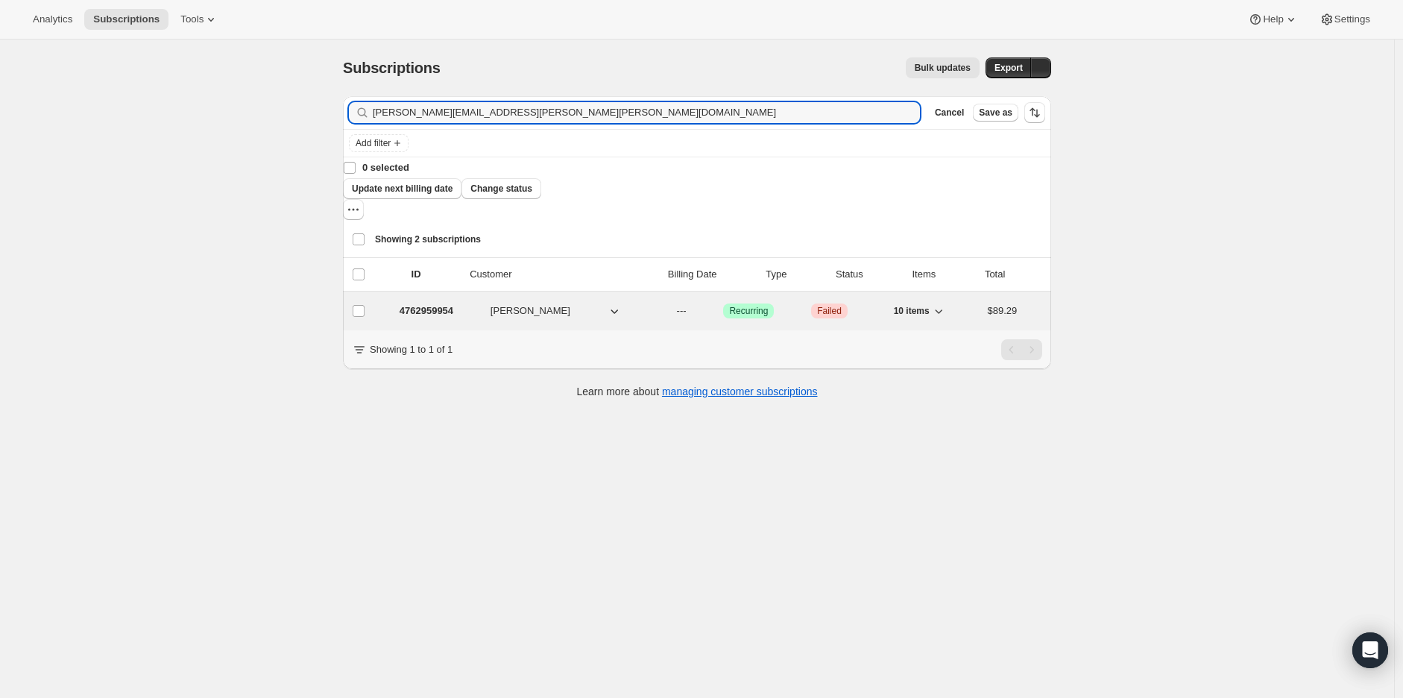
type input "[PERSON_NAME][EMAIL_ADDRESS][PERSON_NAME][PERSON_NAME][DOMAIN_NAME]"
click at [400, 303] on p "4762959954" at bounding box center [427, 310] width 54 height 15
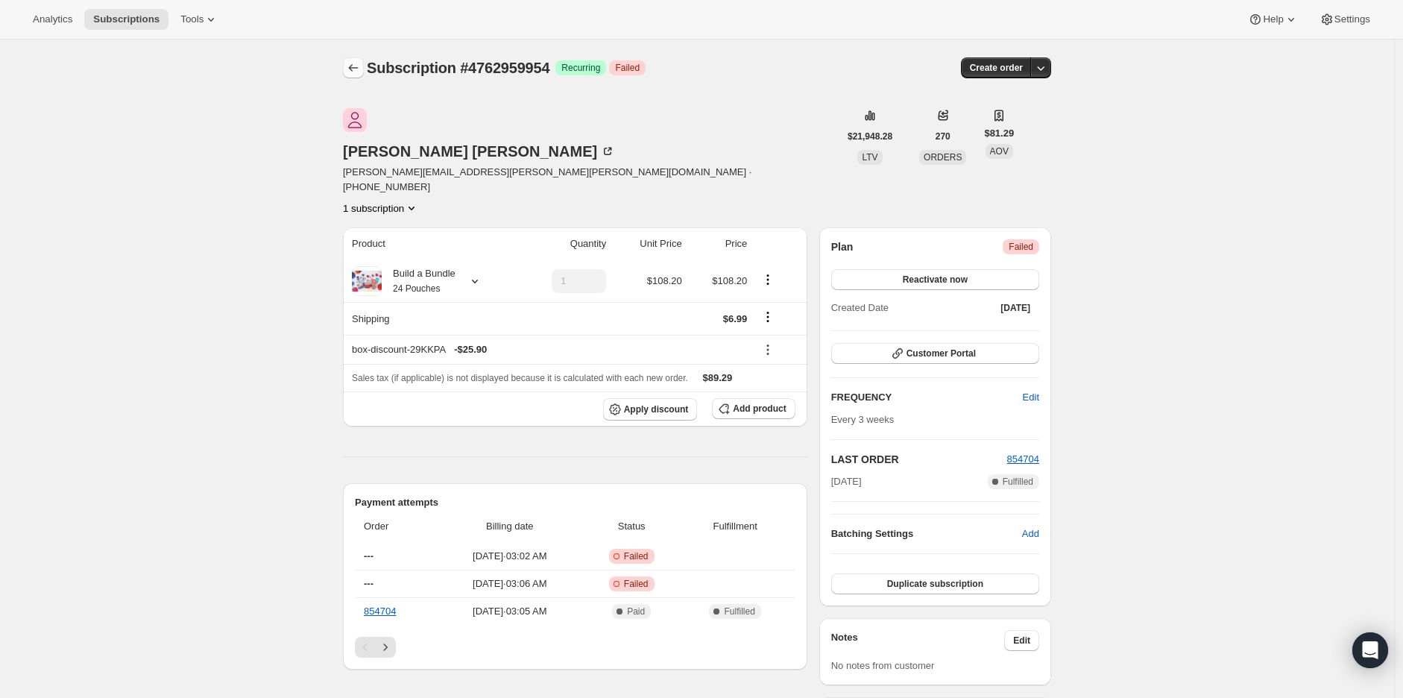
click at [355, 74] on icon "Subscriptions" at bounding box center [353, 67] width 15 height 15
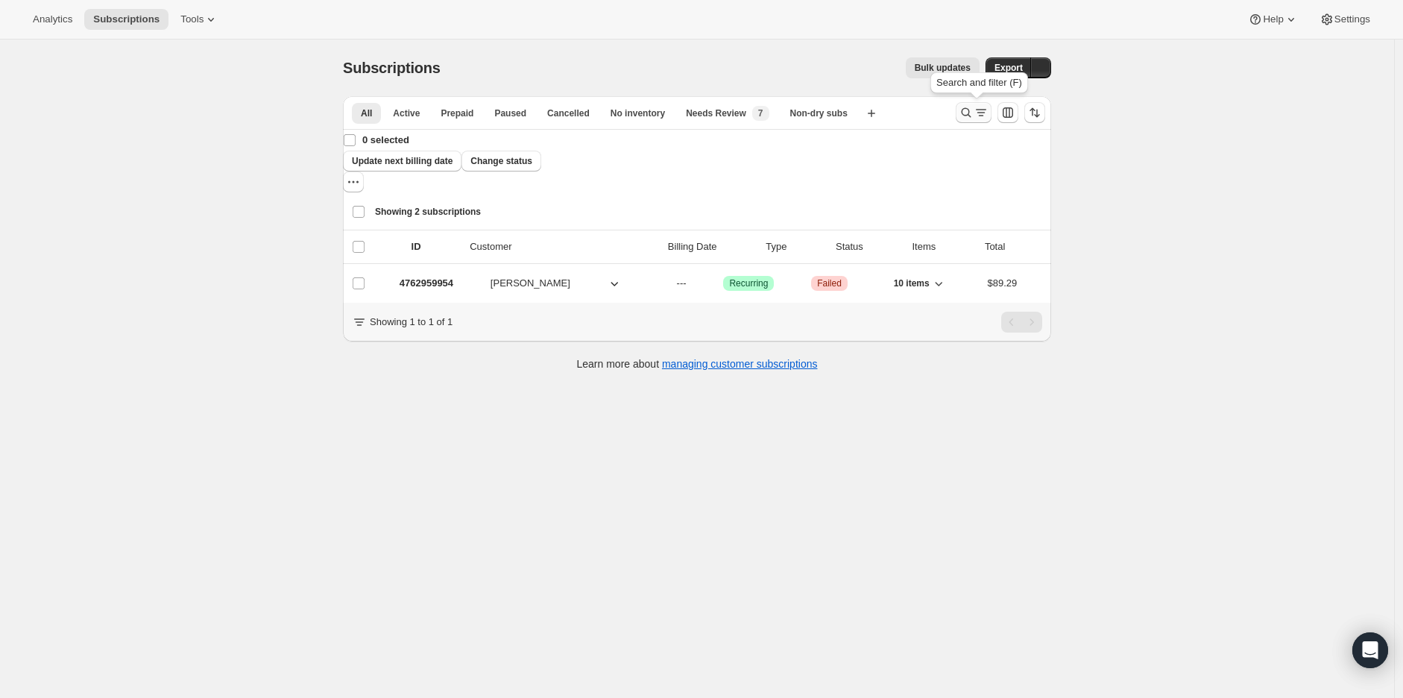
click at [974, 112] on icon "Search and filter results" at bounding box center [966, 112] width 15 height 15
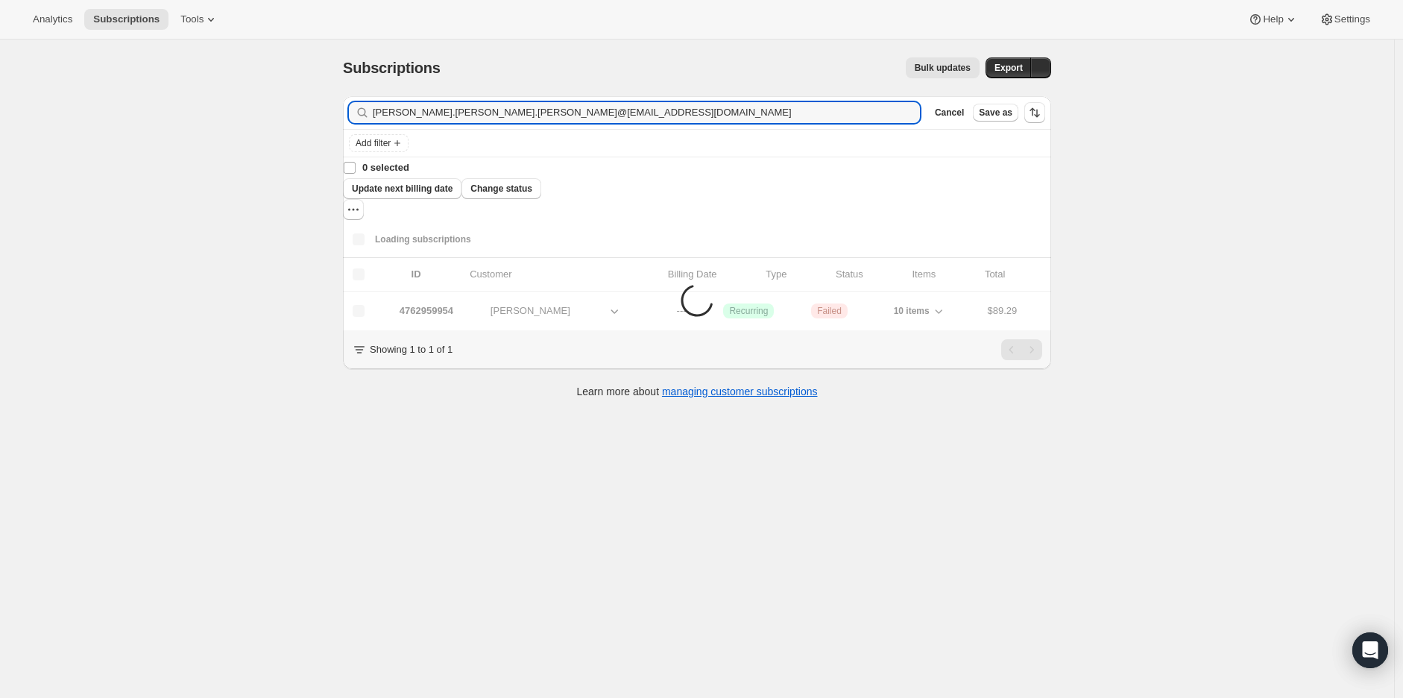
drag, startPoint x: 686, startPoint y: 104, endPoint x: 169, endPoint y: 101, distance: 516.7
click at [169, 101] on div "Subscriptions. This page is ready Subscriptions Bulk updates More actions Bulk …" at bounding box center [697, 389] width 1394 height 698
type input "[EMAIL_ADDRESS][DOMAIN_NAME]"
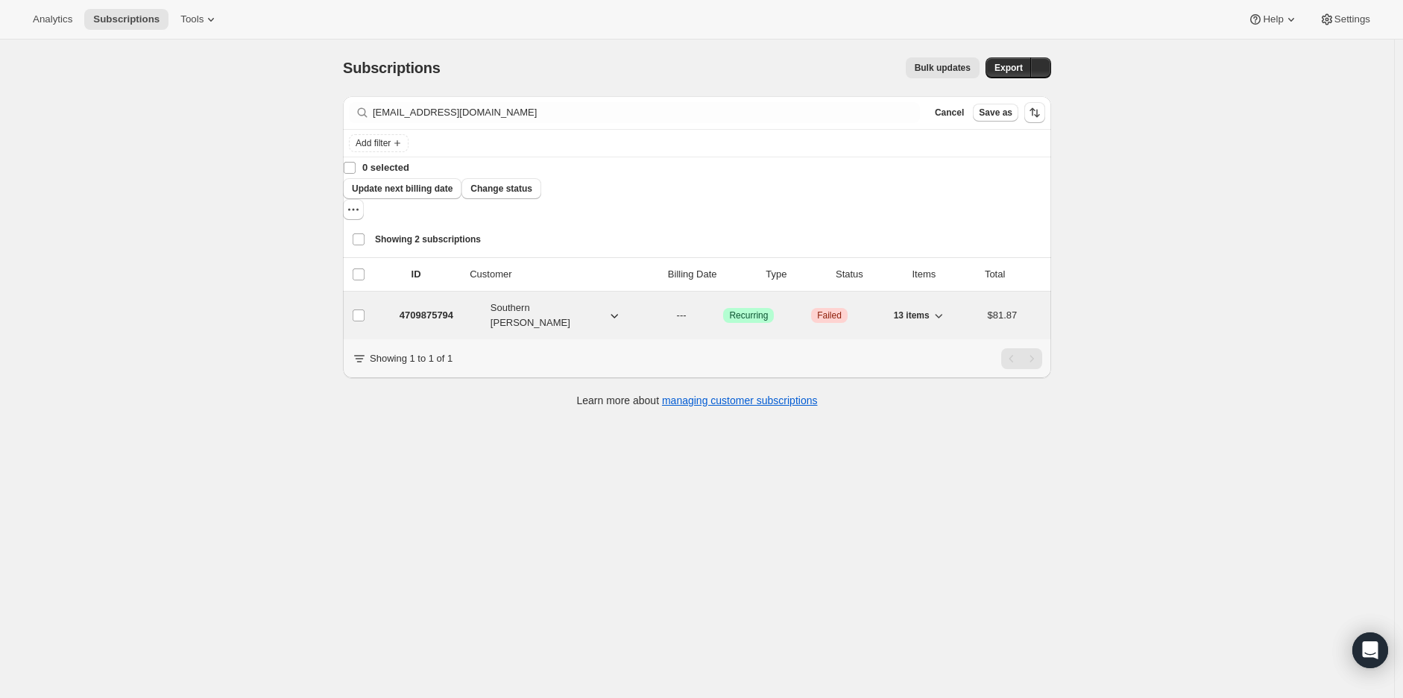
click at [400, 308] on p "4709875794" at bounding box center [427, 315] width 54 height 15
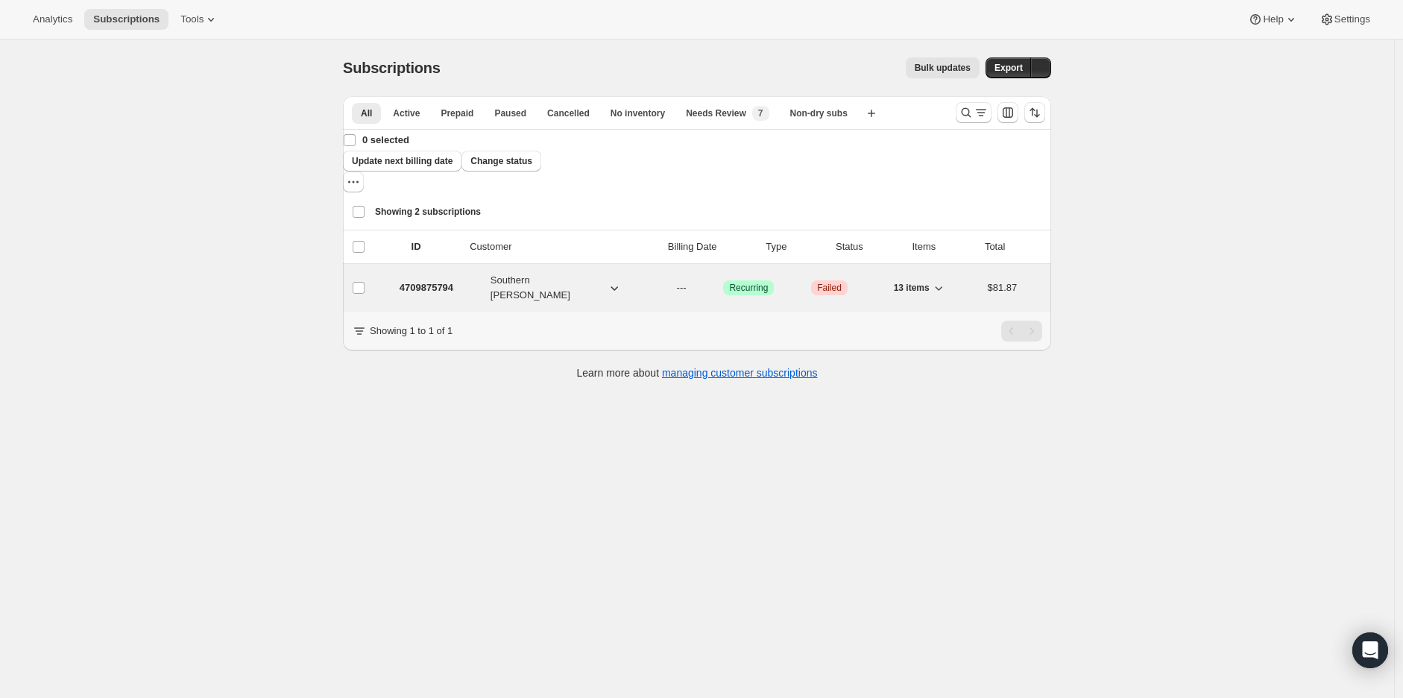
click at [403, 280] on p "4709875794" at bounding box center [427, 287] width 54 height 15
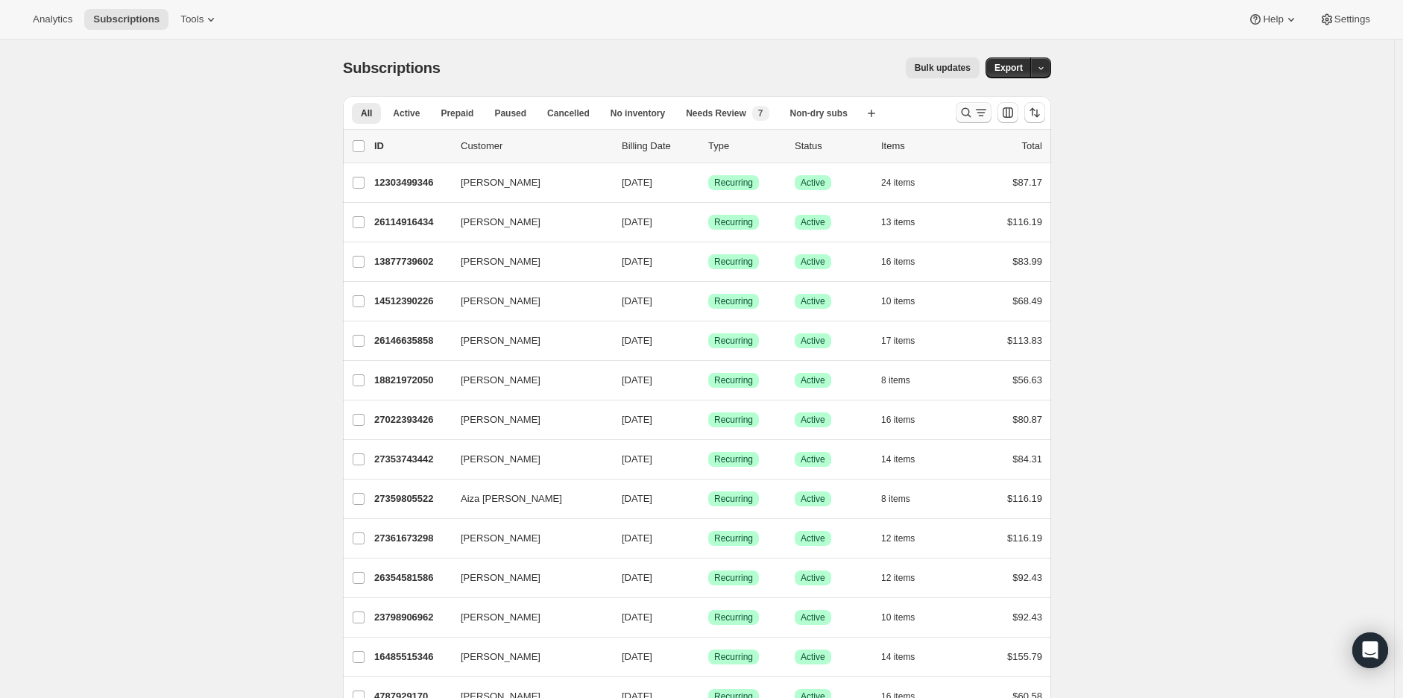
click at [968, 114] on icon "Search and filter results" at bounding box center [966, 112] width 15 height 15
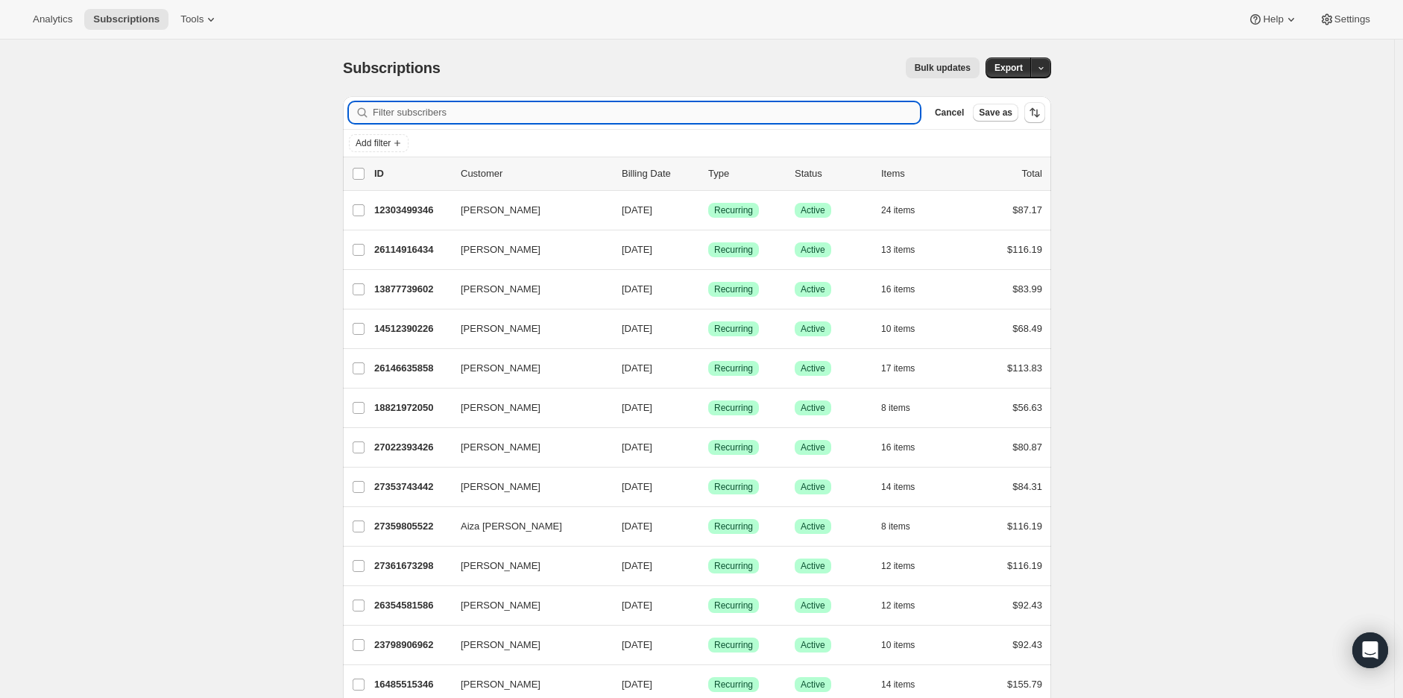
click at [467, 107] on input "Filter subscribers" at bounding box center [646, 112] width 547 height 21
paste input "nicoledinelli95@gmail.com"
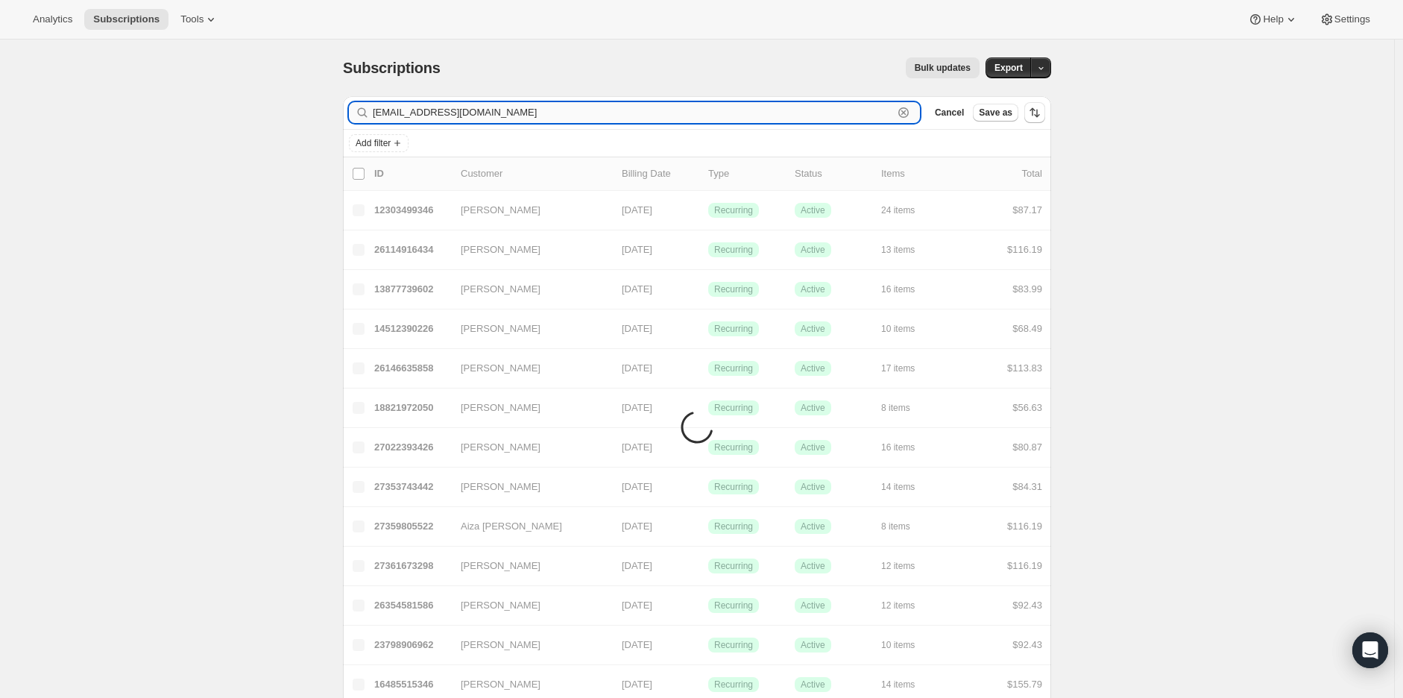
type input "nicoledinelli95@gmail.com"
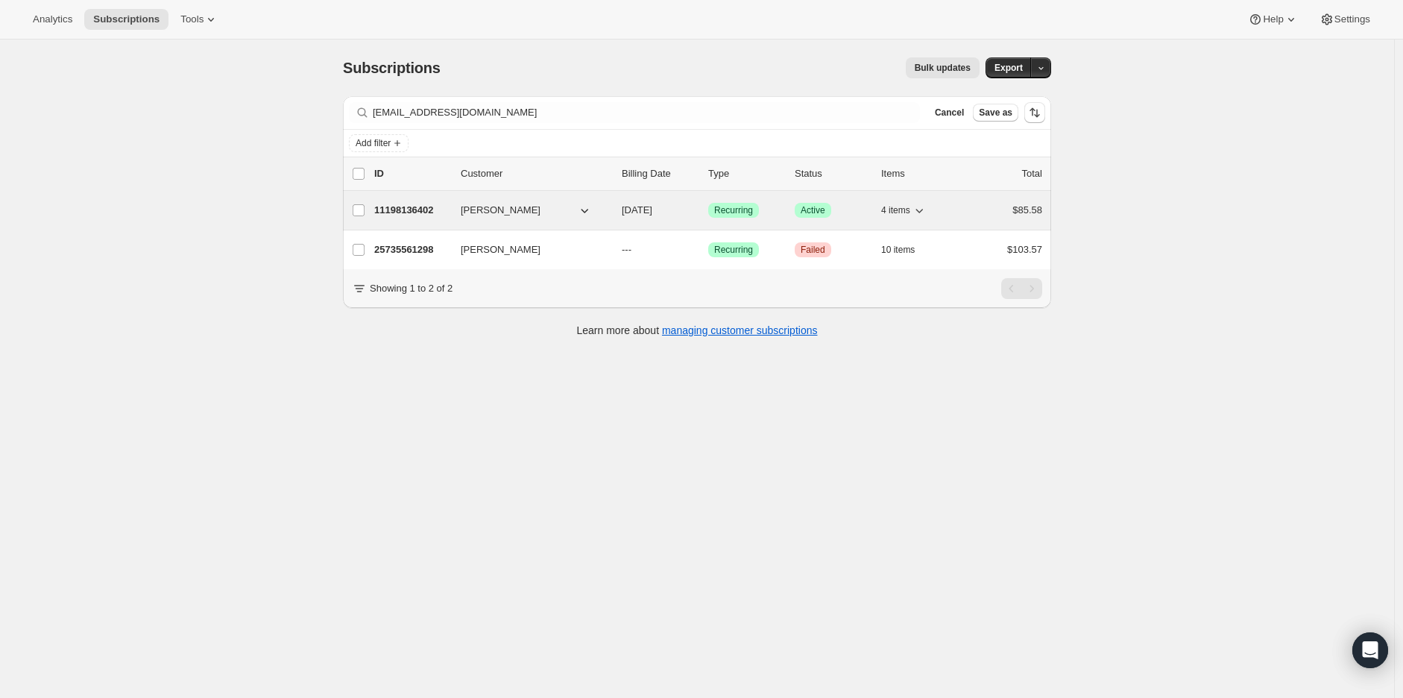
click at [910, 207] on span "4 items" at bounding box center [895, 210] width 29 height 12
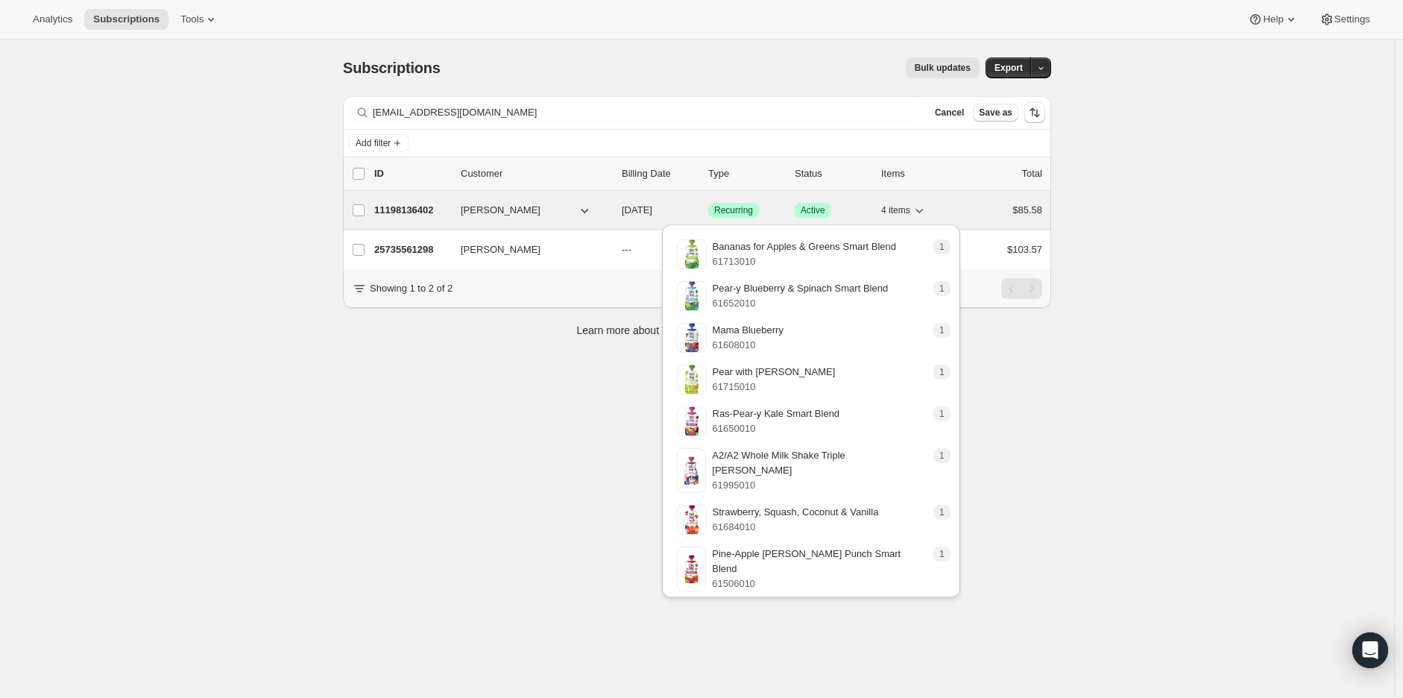
click at [910, 208] on span "4 items" at bounding box center [895, 210] width 29 height 12
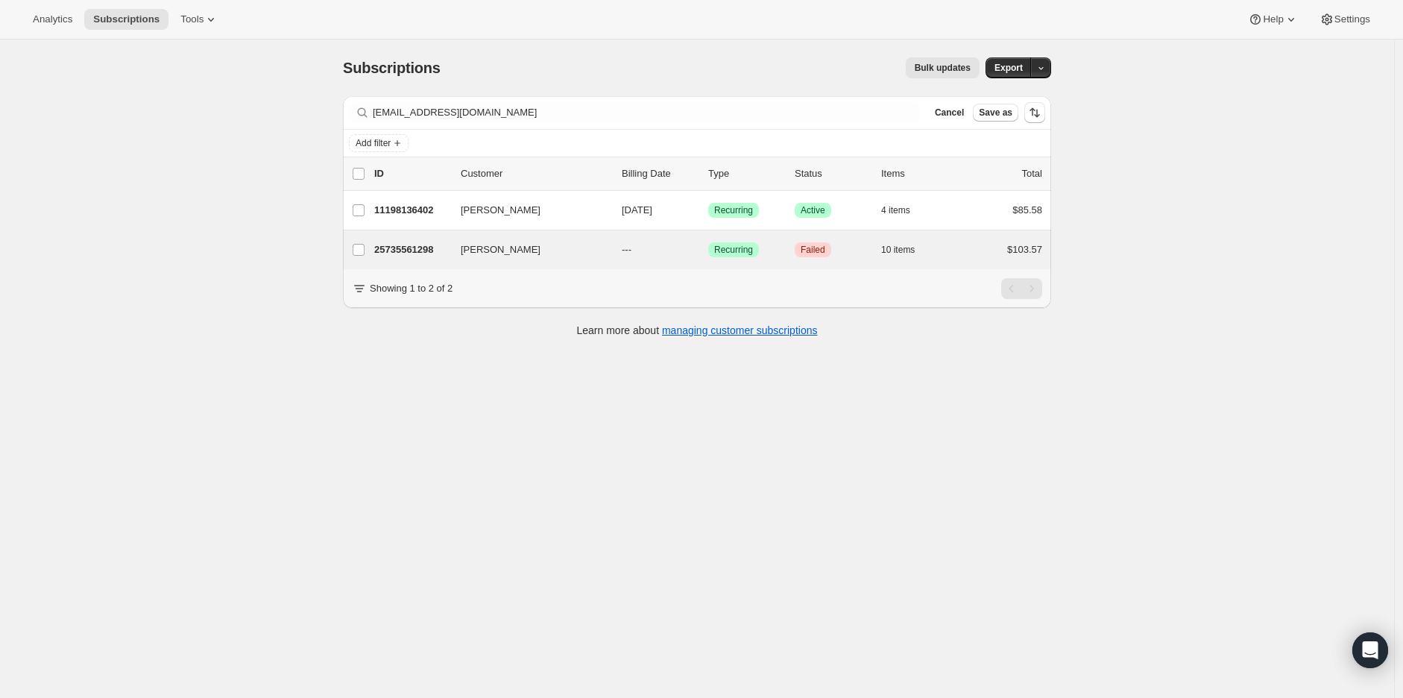
click at [897, 262] on div "Nicole Smith 25735561298 Nicole Smith --- Success Recurring Critical Failed 10 …" at bounding box center [697, 249] width 708 height 39
click at [906, 251] on span "10 items" at bounding box center [898, 250] width 34 height 12
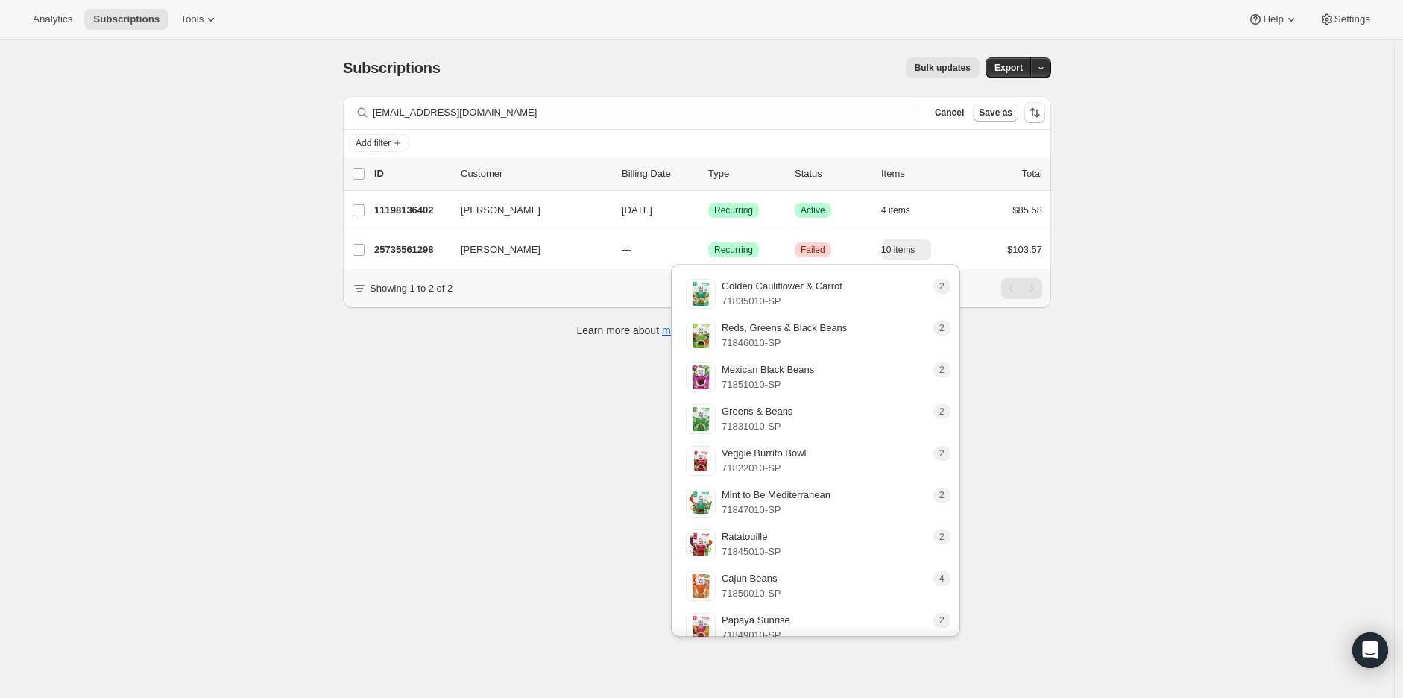
click at [267, 412] on div "Subscriptions. This page is ready Subscriptions Bulk updates More actions Bulk …" at bounding box center [697, 389] width 1394 height 698
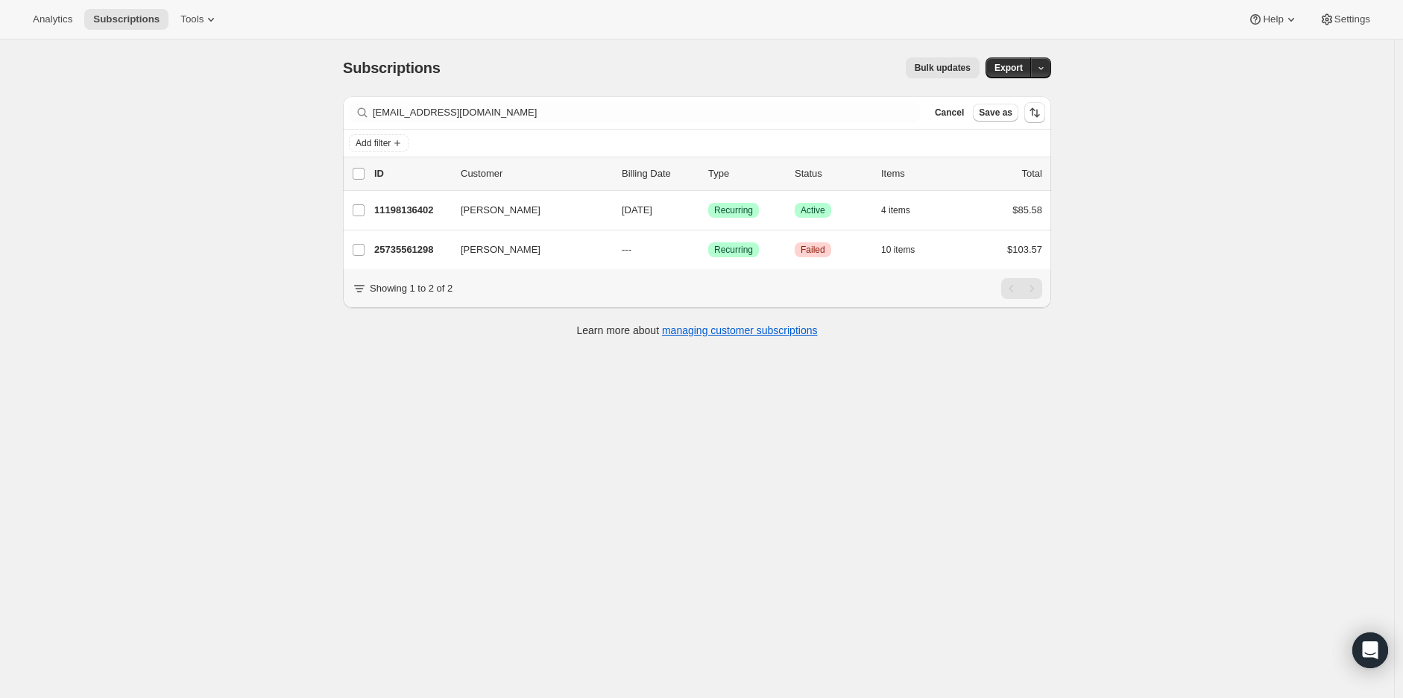
drag, startPoint x: 410, startPoint y: 248, endPoint x: 34, endPoint y: 361, distance: 392.5
click at [19, 369] on div "Subscriptions. This page is ready Subscriptions Bulk updates More actions Bulk …" at bounding box center [697, 389] width 1394 height 698
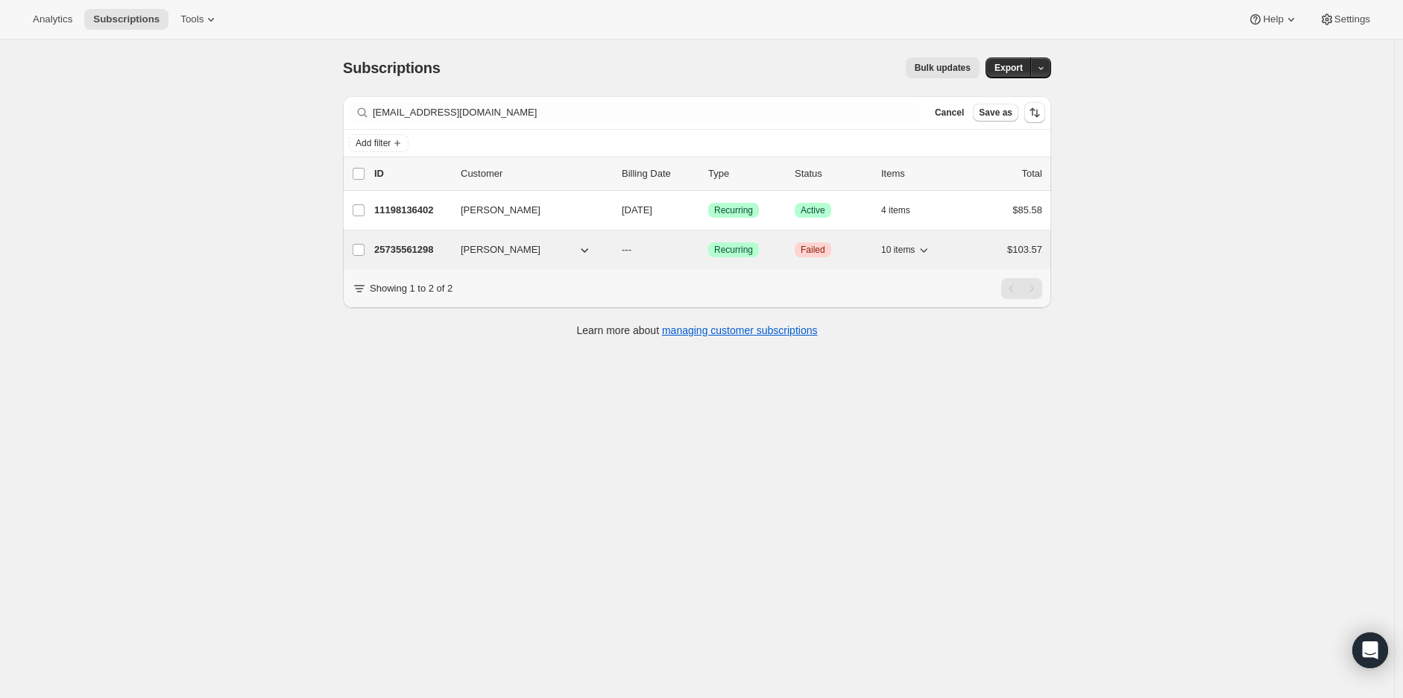
click at [403, 253] on p "25735561298" at bounding box center [411, 249] width 75 height 15
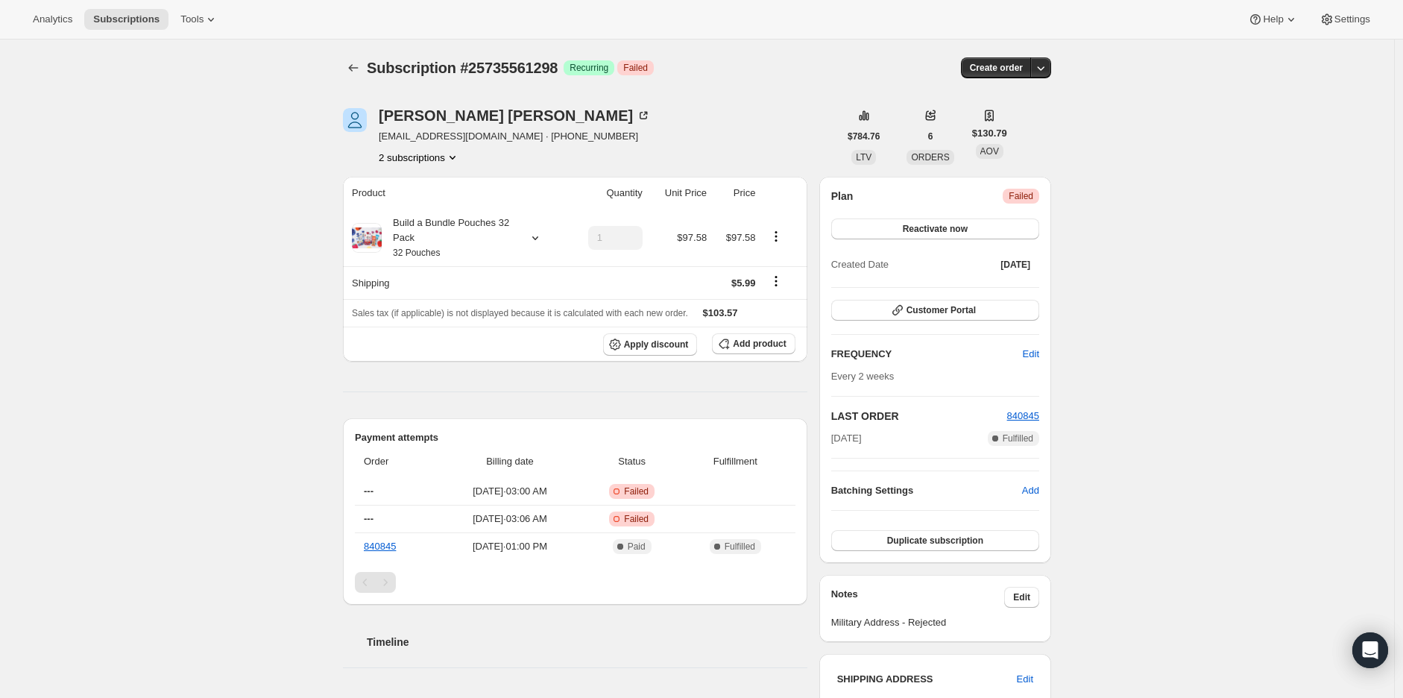
click at [415, 157] on button "2 subscriptions" at bounding box center [419, 157] width 81 height 15
click at [432, 179] on span "11198136402" at bounding box center [424, 185] width 104 height 15
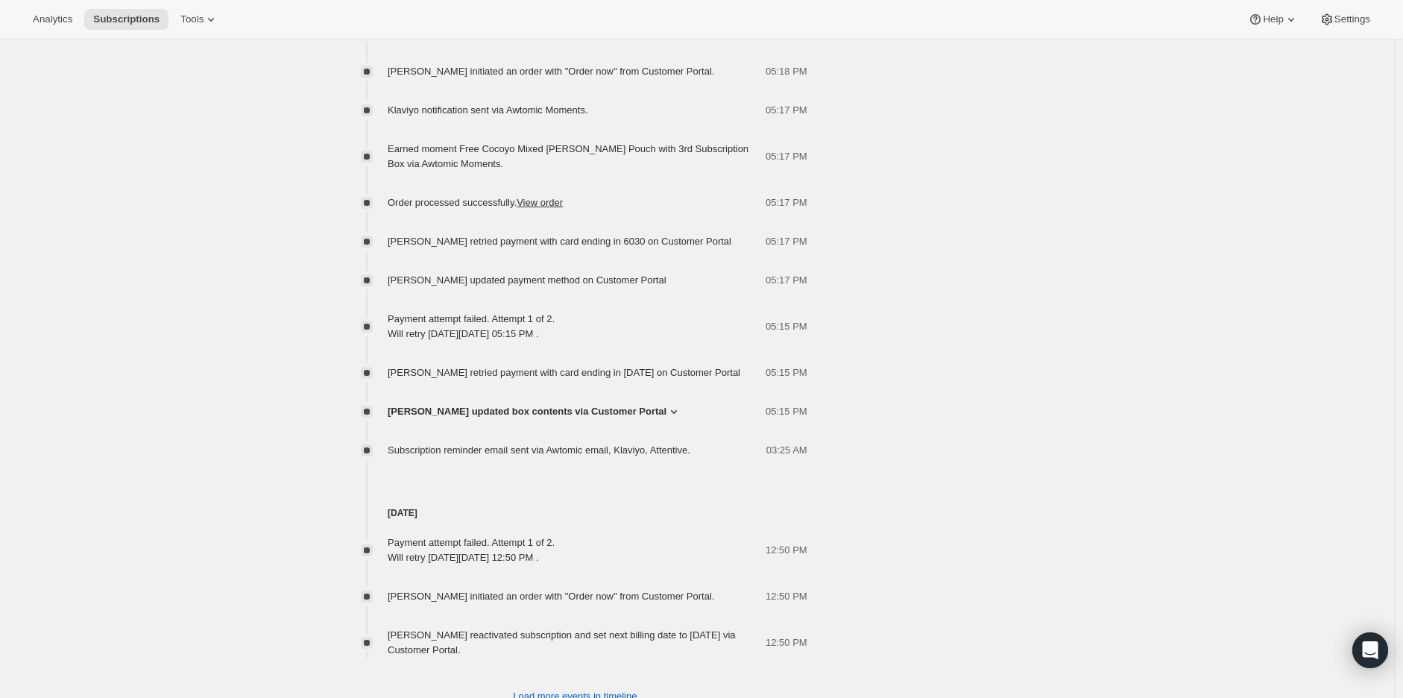
scroll to position [1059, 0]
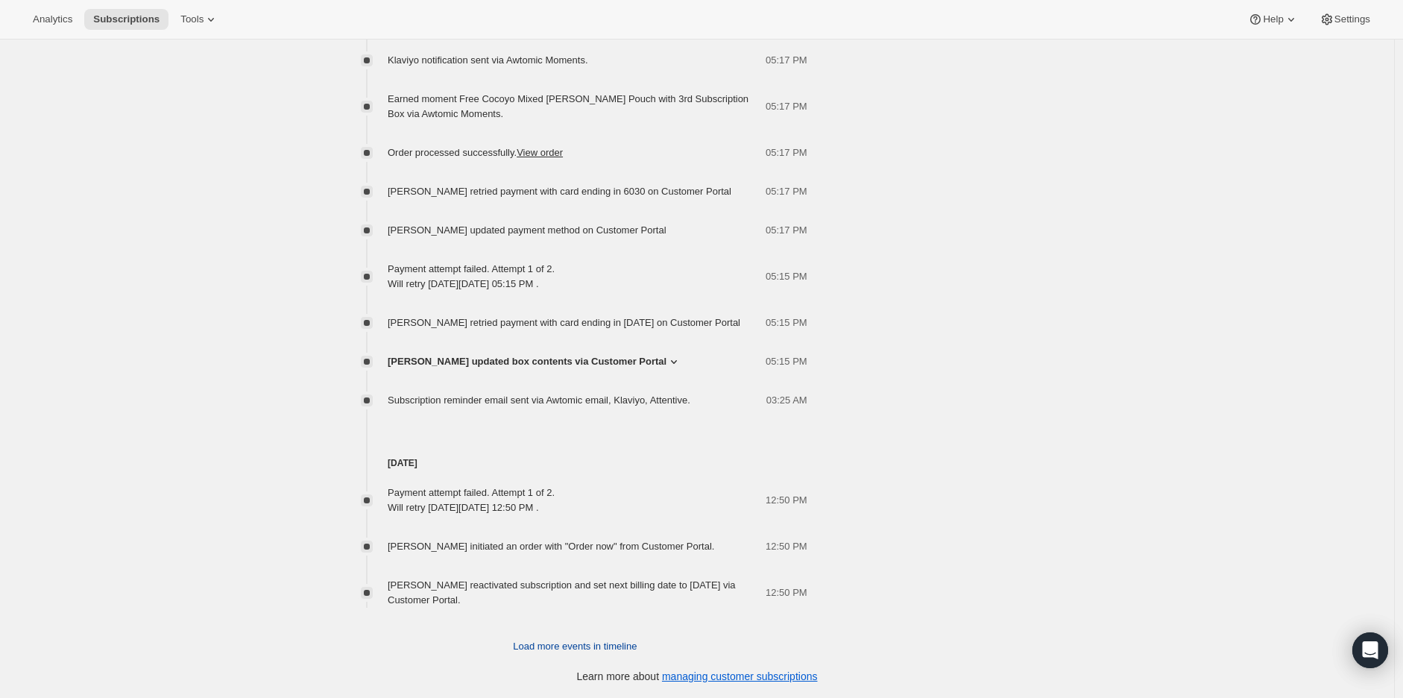
click at [613, 646] on span "Load more events in timeline" at bounding box center [575, 646] width 124 height 15
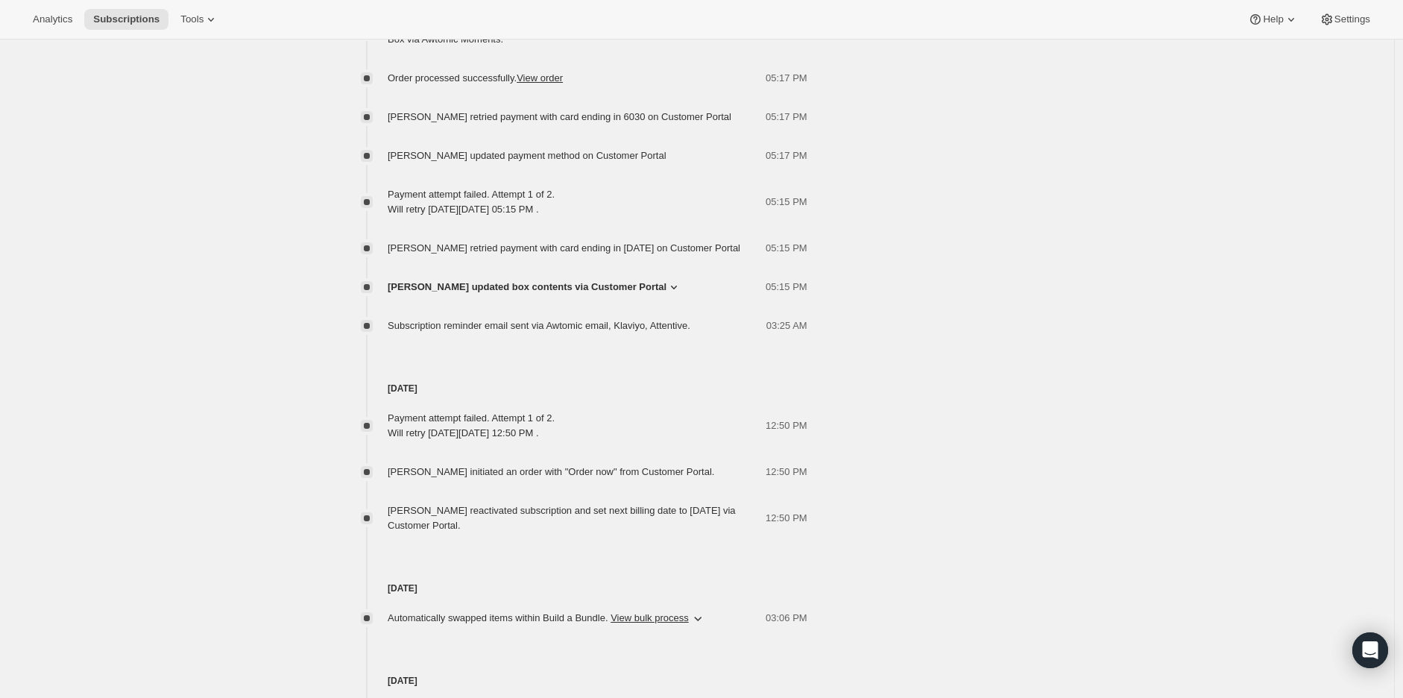
scroll to position [1163, 0]
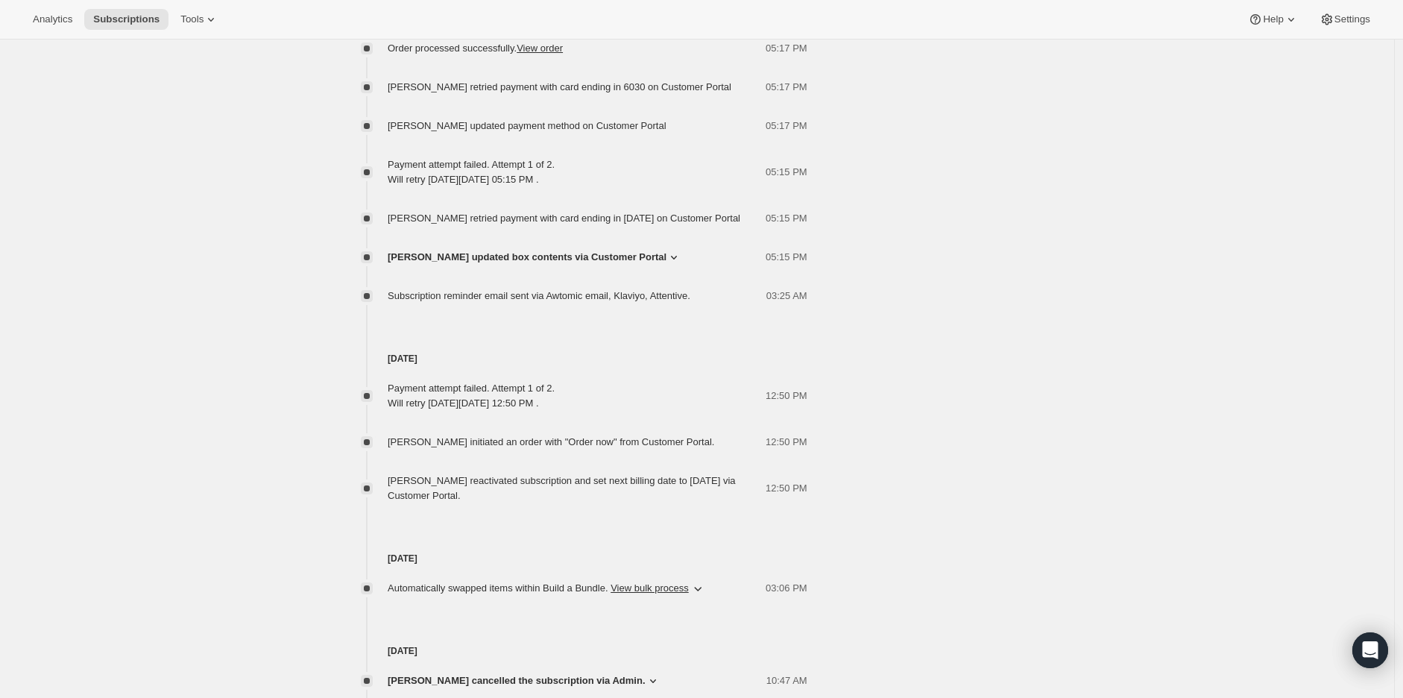
drag, startPoint x: 517, startPoint y: 500, endPoint x: 401, endPoint y: 473, distance: 118.6
click at [401, 473] on div "Nicole Smith reactivated subscription and set next billing date to Wednesday, J…" at bounding box center [577, 488] width 378 height 30
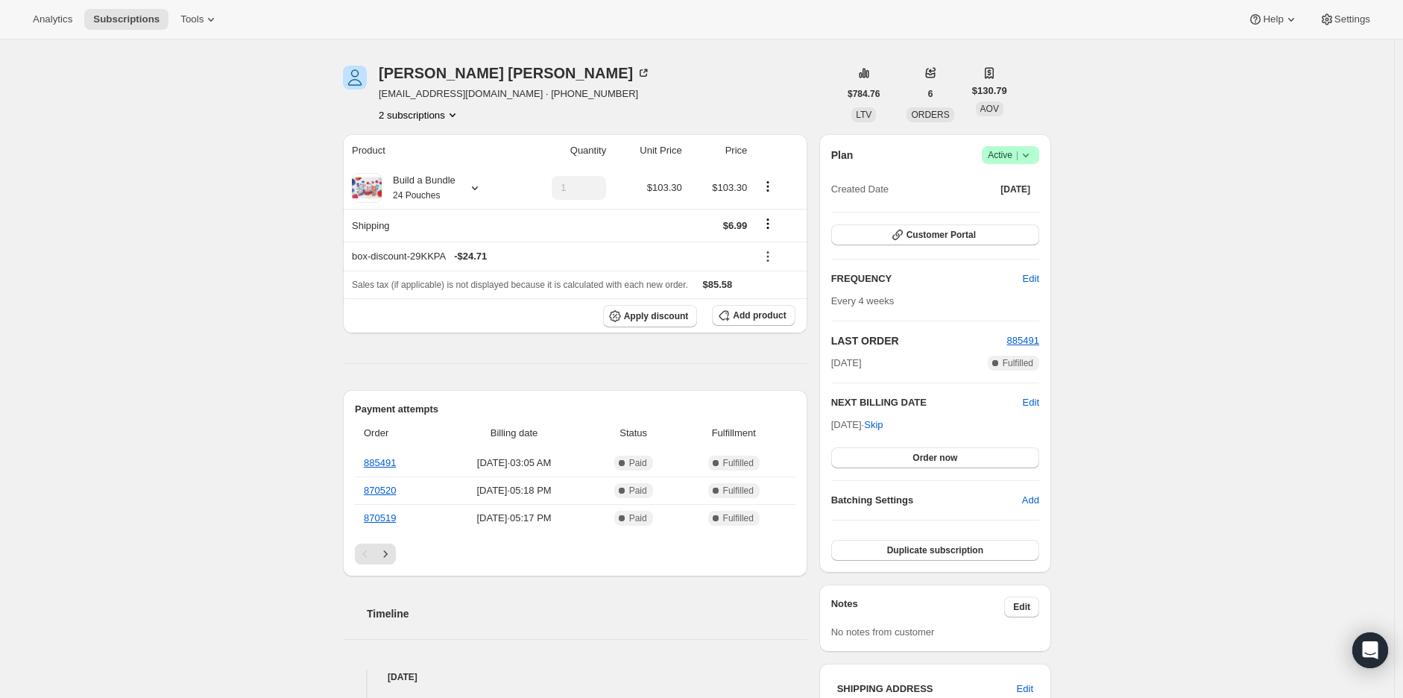
scroll to position [3, 0]
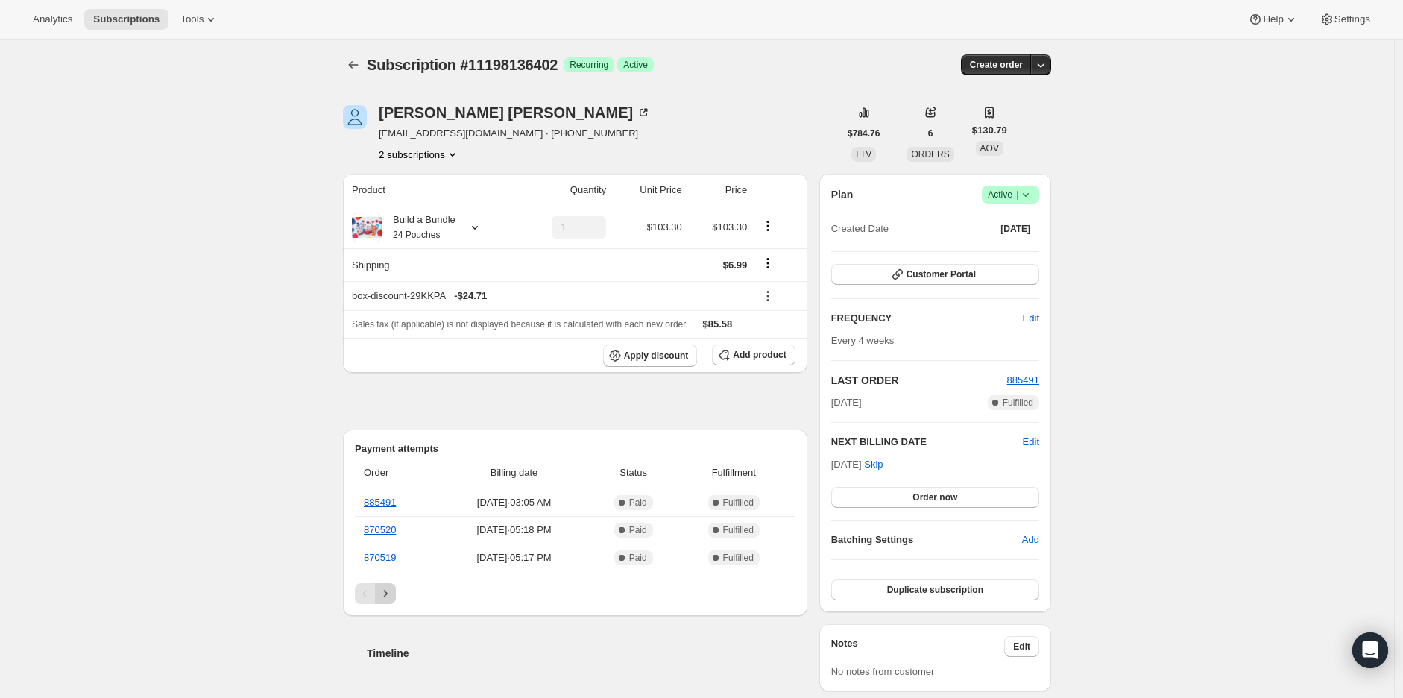
click at [391, 591] on icon "Next" at bounding box center [385, 593] width 15 height 15
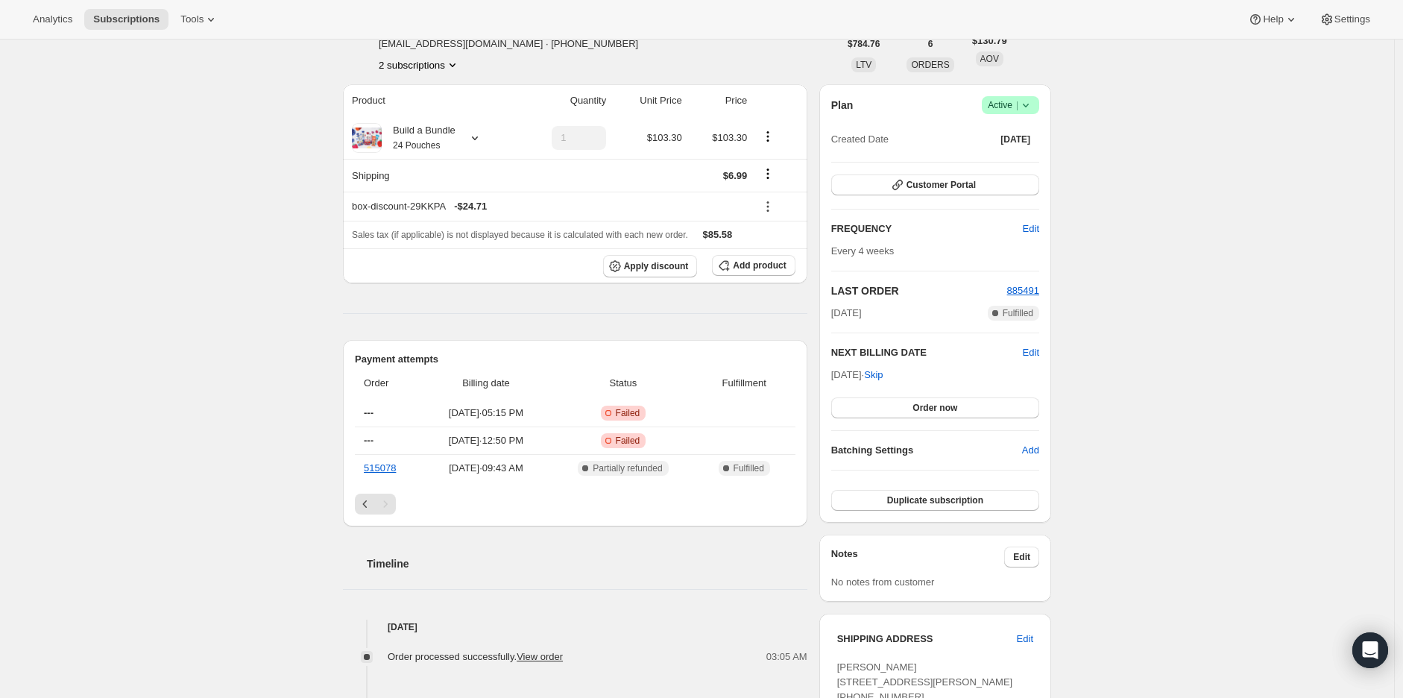
scroll to position [86, 0]
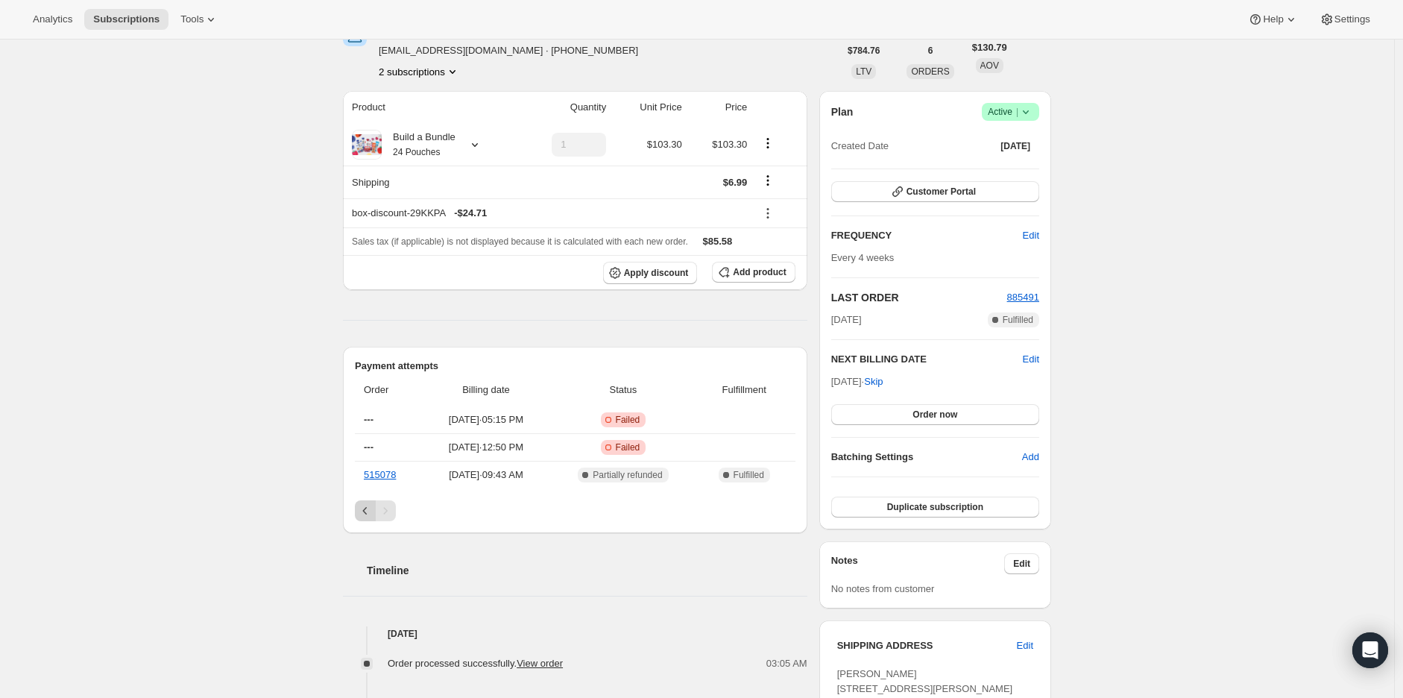
click at [371, 510] on icon "Previous" at bounding box center [365, 510] width 15 height 15
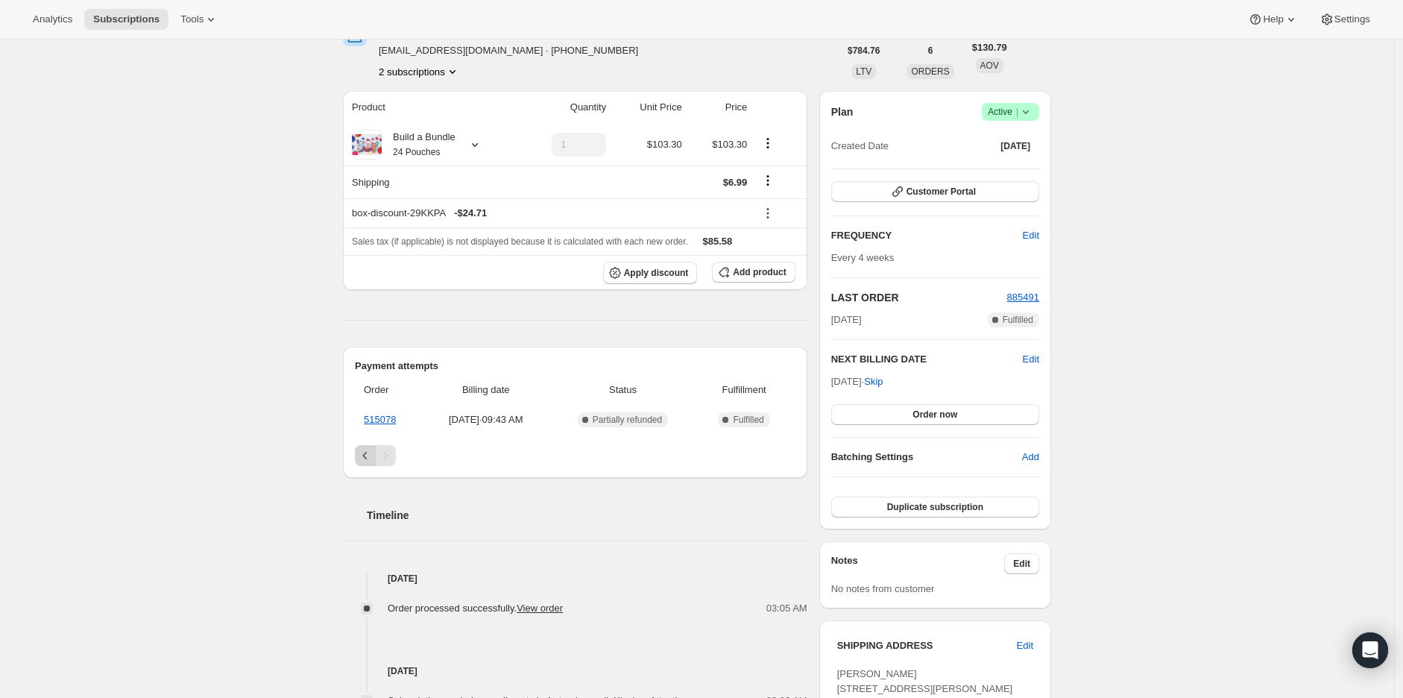
click at [366, 451] on icon "Previous" at bounding box center [365, 455] width 15 height 15
click at [366, 450] on icon "Previous" at bounding box center [365, 455] width 15 height 15
click at [392, 453] on div "Pagination" at bounding box center [385, 455] width 21 height 21
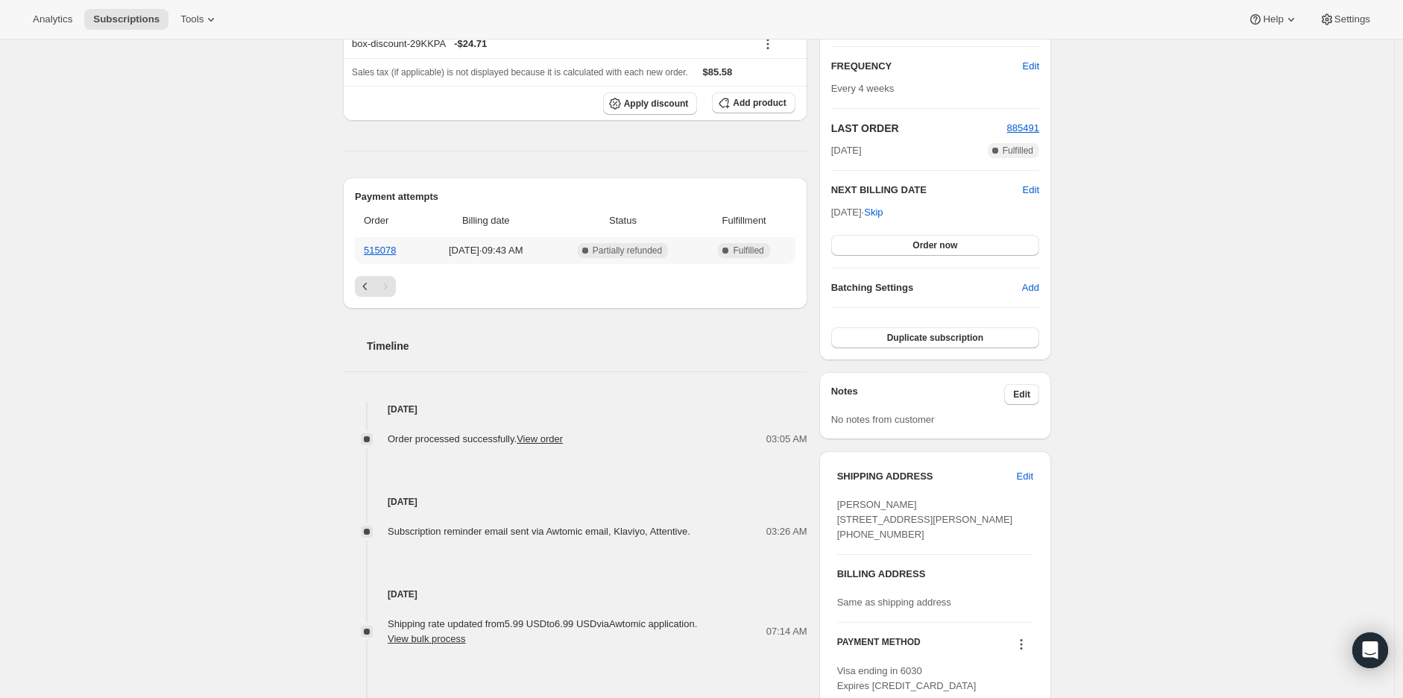
scroll to position [251, 0]
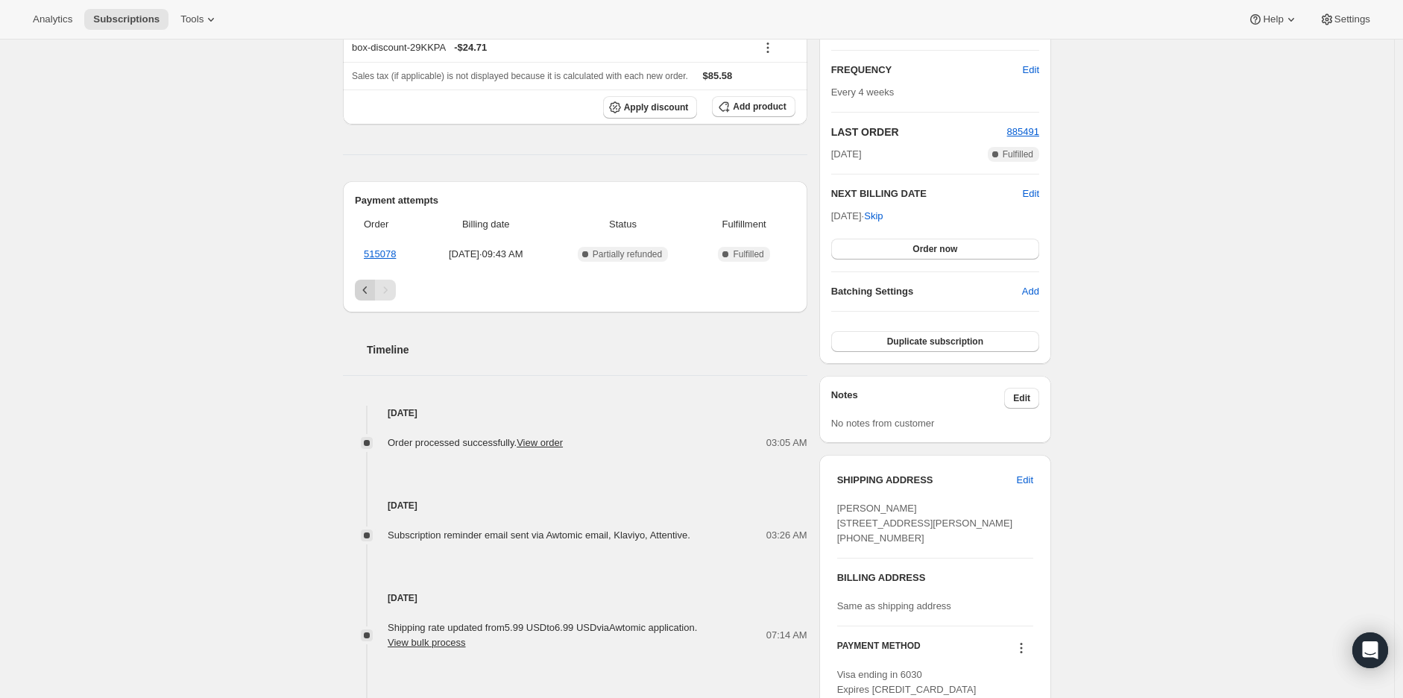
click at [373, 293] on icon "Previous" at bounding box center [365, 290] width 15 height 15
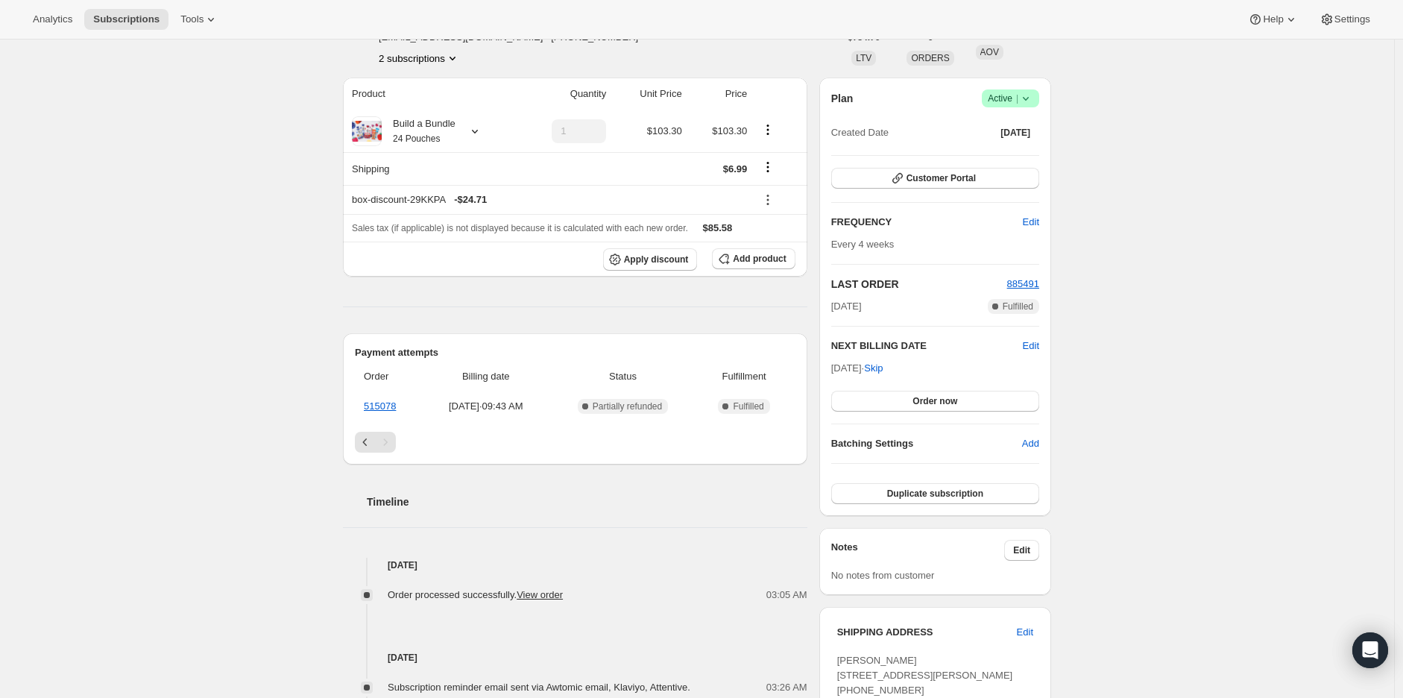
scroll to position [0, 0]
